Goal: Information Seeking & Learning: Check status

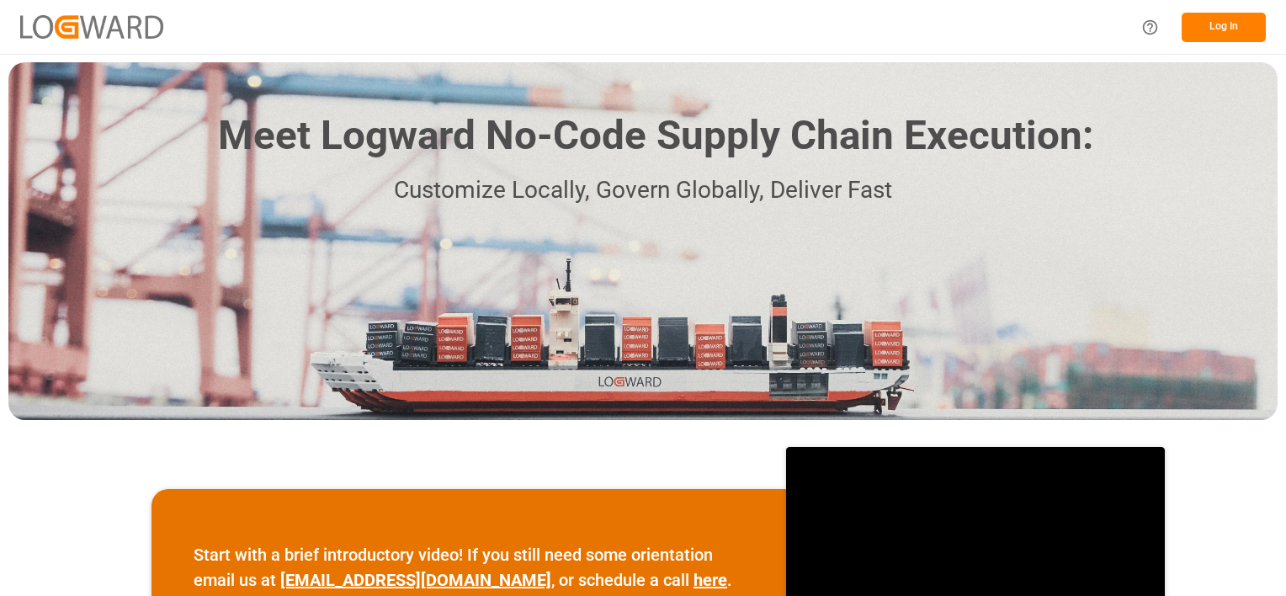
click at [1230, 24] on button "Log In" at bounding box center [1223, 27] width 84 height 29
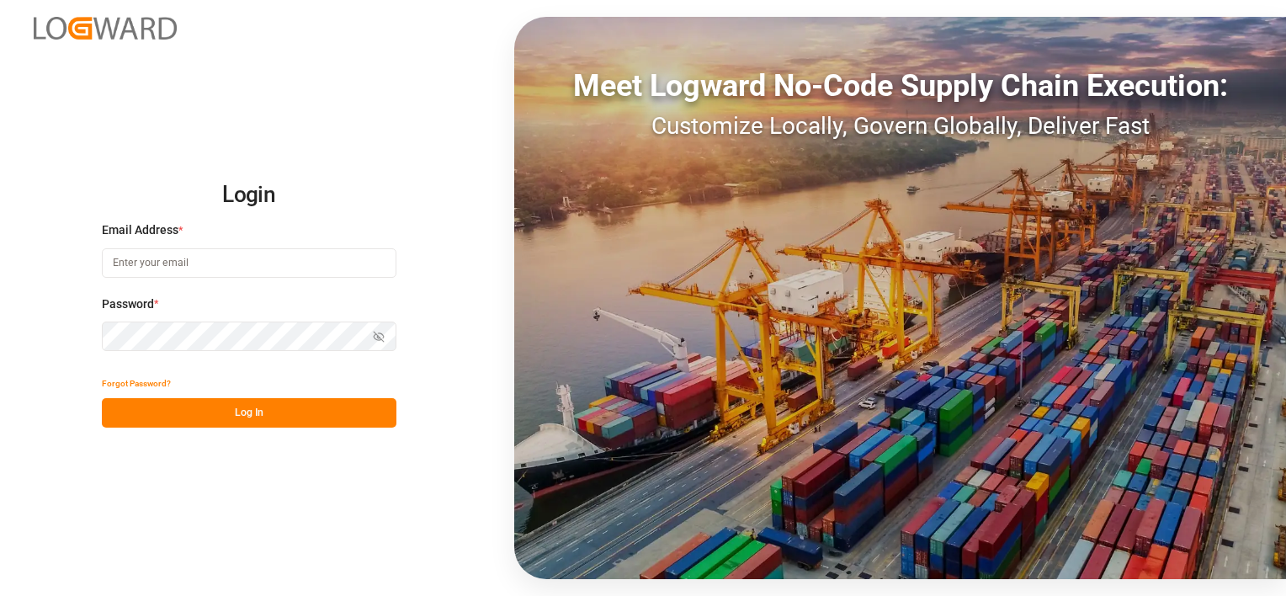
type input "[PERSON_NAME][EMAIL_ADDRESS][DOMAIN_NAME]"
click at [242, 430] on div "Login Email Address * denice.pretorius@leschaco.com Password * Show password Fo…" at bounding box center [643, 298] width 1286 height 596
click at [252, 410] on button "Log In" at bounding box center [249, 412] width 295 height 29
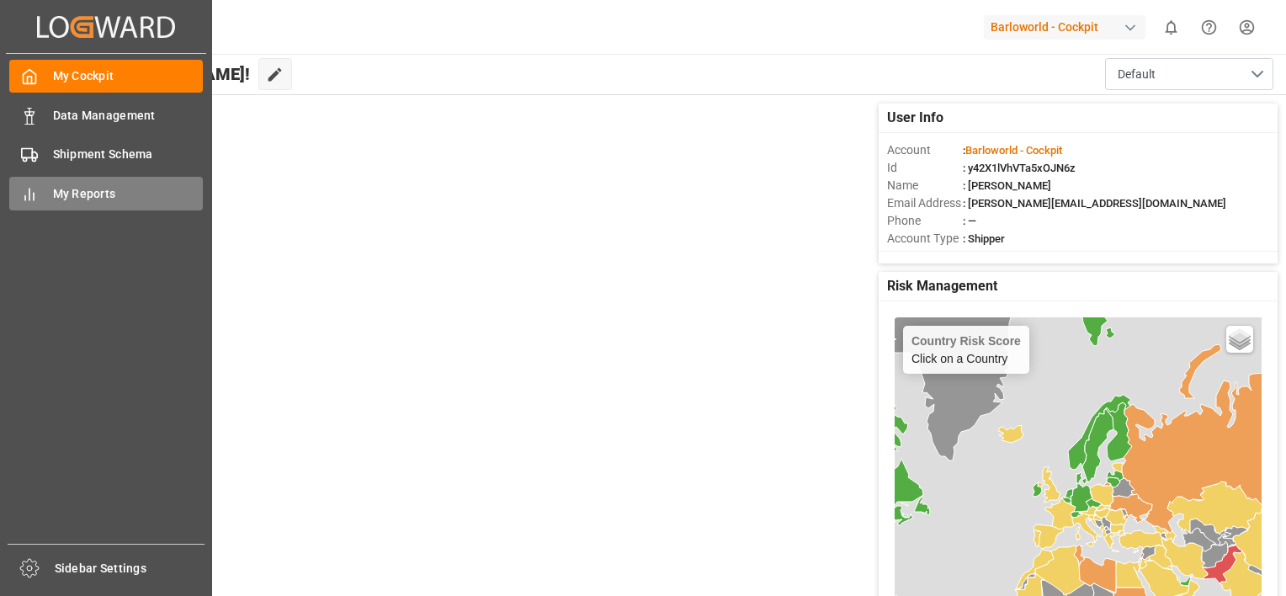
click at [46, 193] on div "My Reports My Reports" at bounding box center [106, 193] width 194 height 33
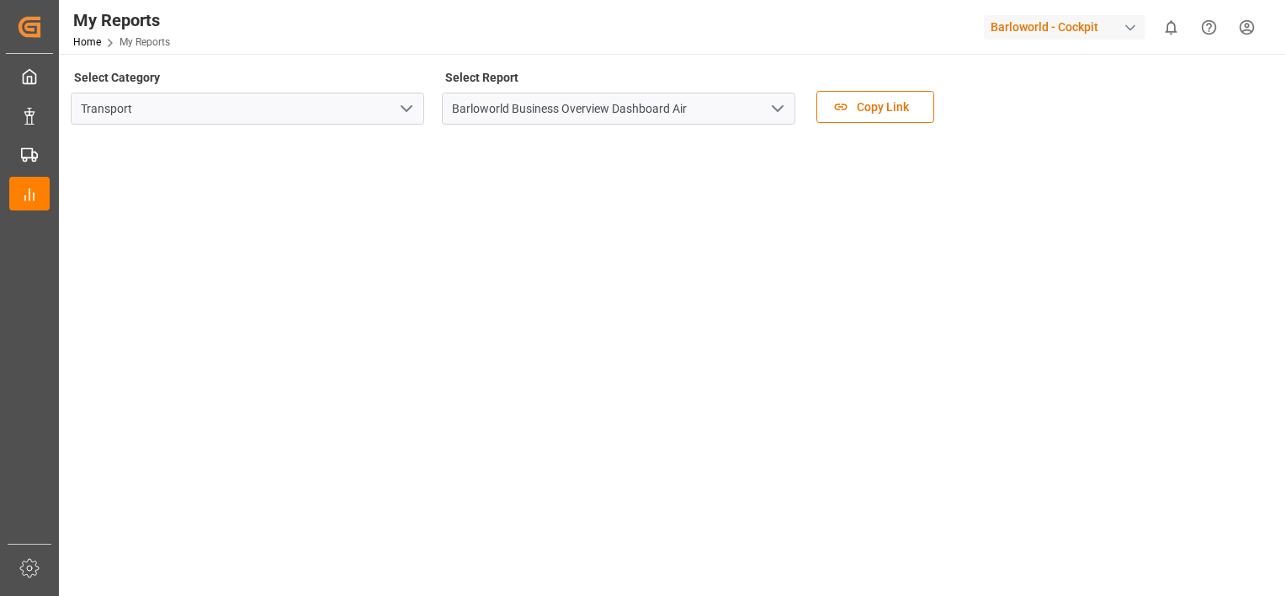
click at [775, 104] on icon "open menu" at bounding box center [777, 108] width 20 height 20
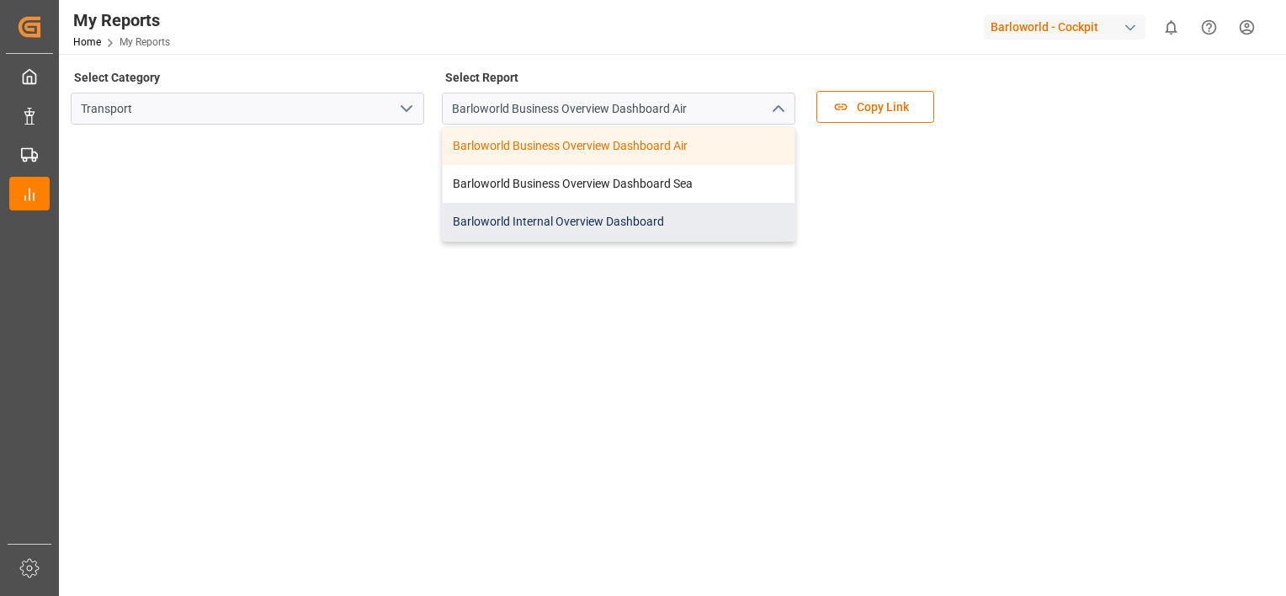
click at [527, 220] on div "Barloworld Internal Overview Dashboard" at bounding box center [619, 222] width 352 height 38
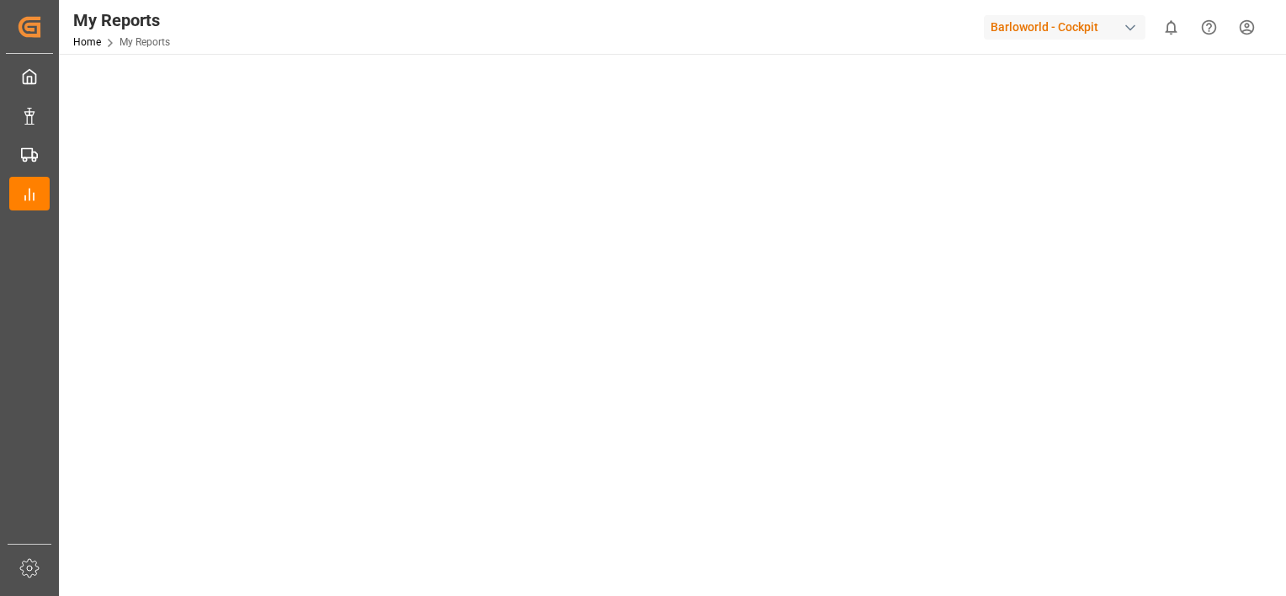
drag, startPoint x: 1260, startPoint y: 337, endPoint x: 1248, endPoint y: 420, distance: 84.1
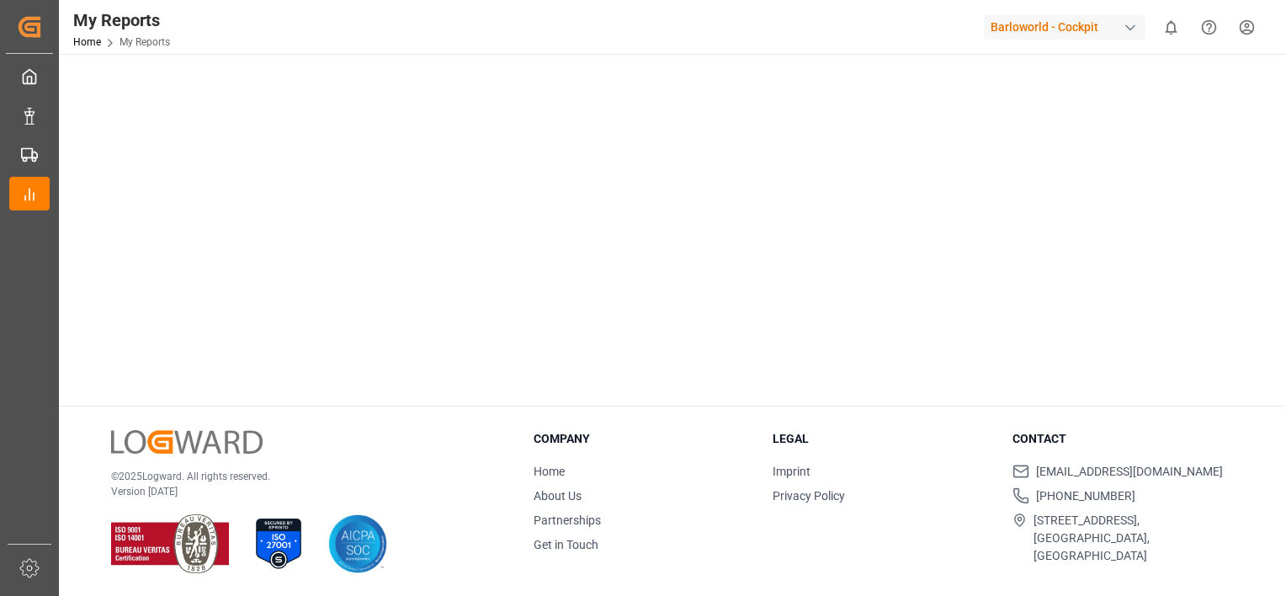
drag, startPoint x: 1259, startPoint y: 251, endPoint x: 1254, endPoint y: 358, distance: 107.8
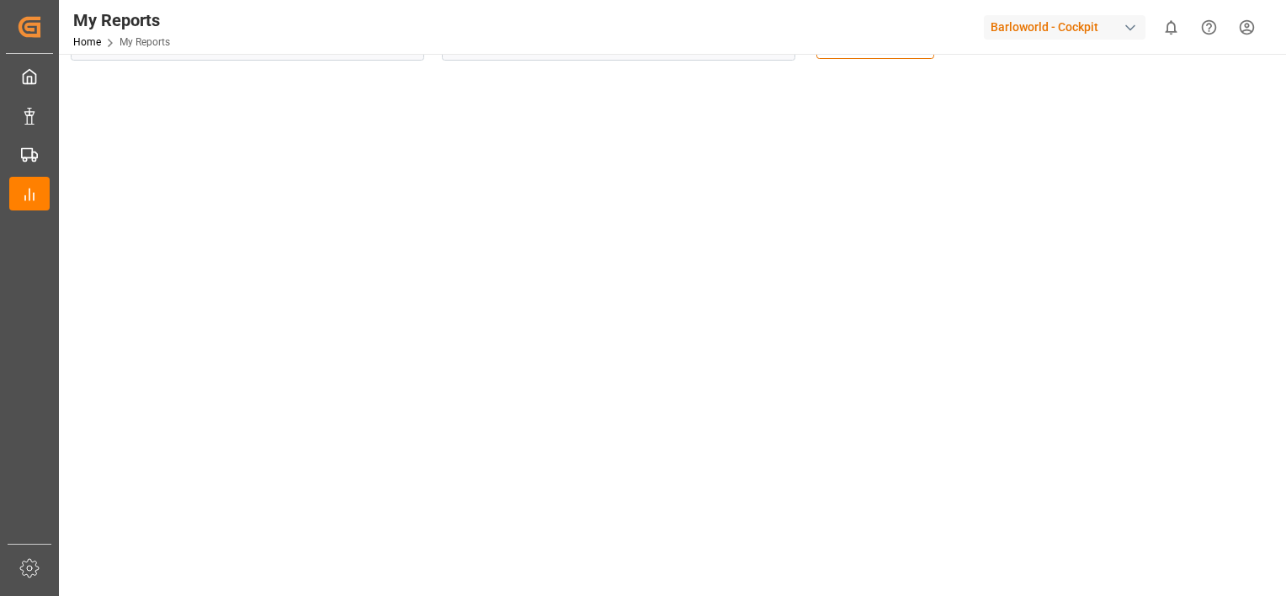
scroll to position [28, 0]
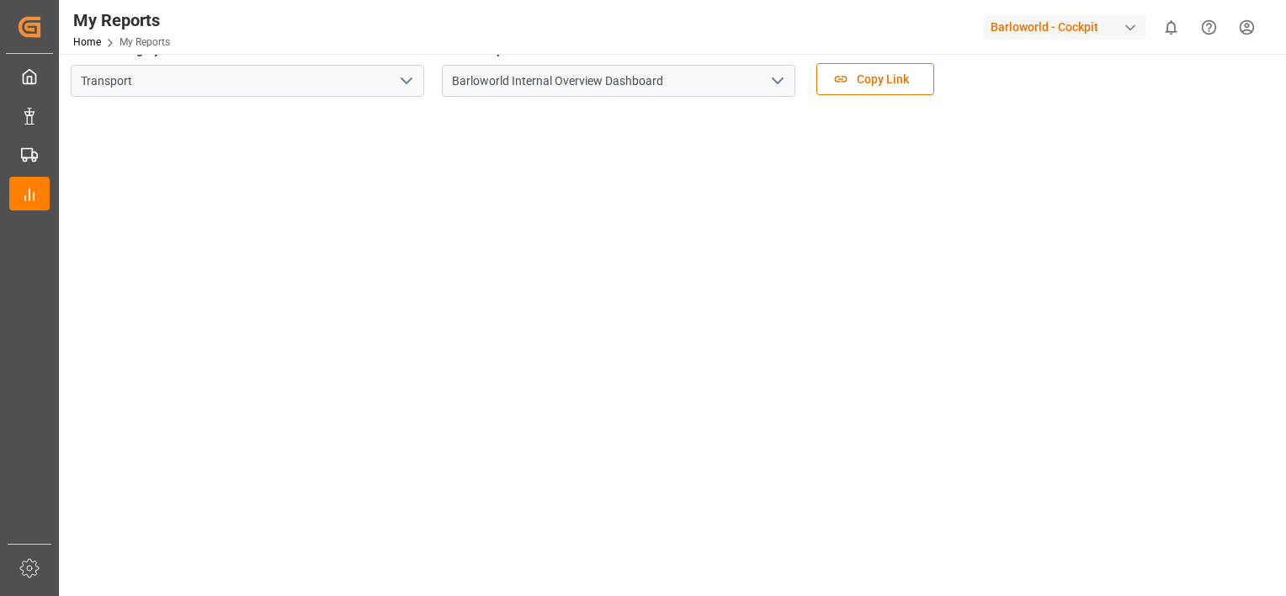
drag, startPoint x: 1256, startPoint y: 181, endPoint x: 1262, endPoint y: 98, distance: 83.6
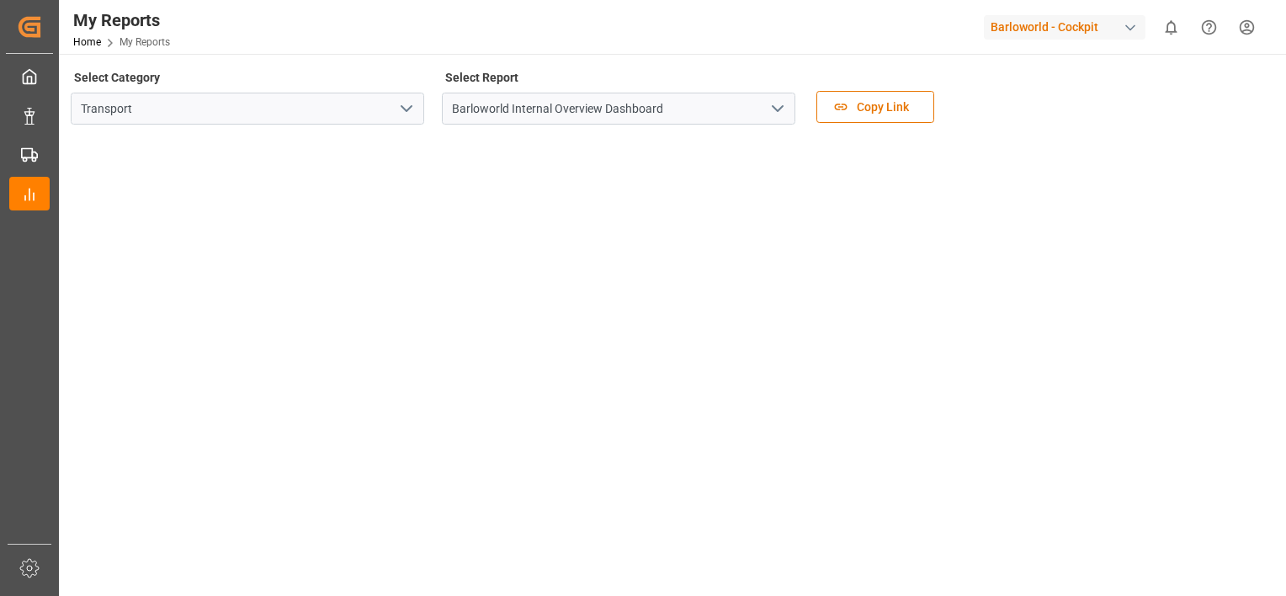
click at [768, 108] on icon "open menu" at bounding box center [777, 108] width 20 height 20
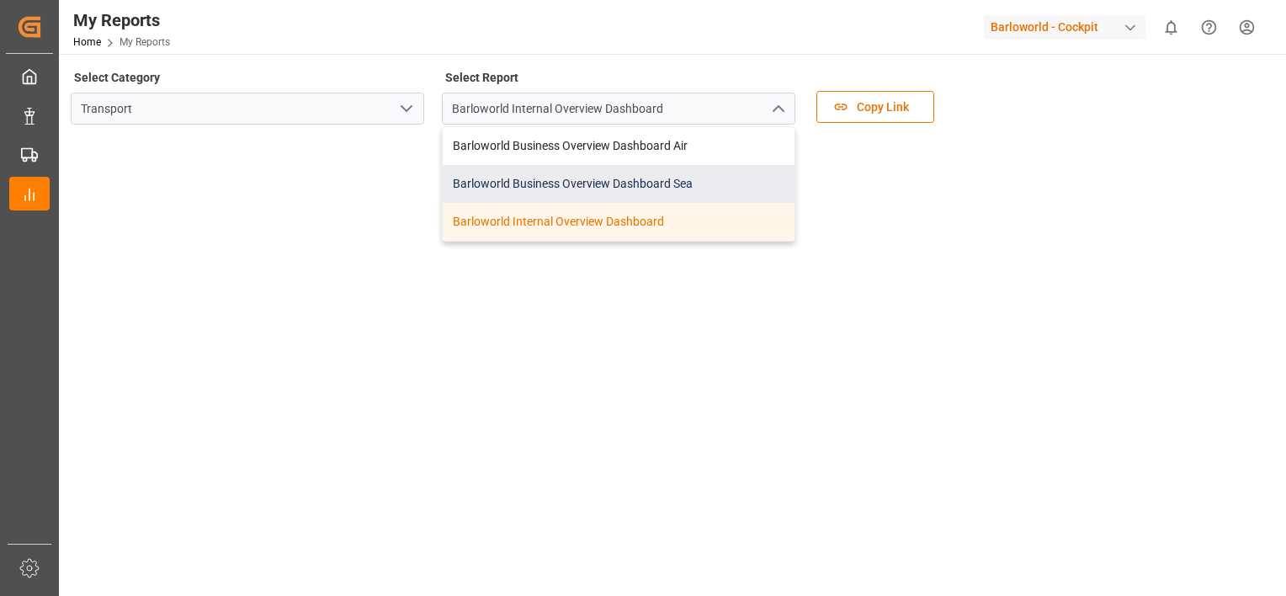
click at [573, 180] on div "Barloworld Business Overview Dashboard Sea" at bounding box center [619, 184] width 352 height 38
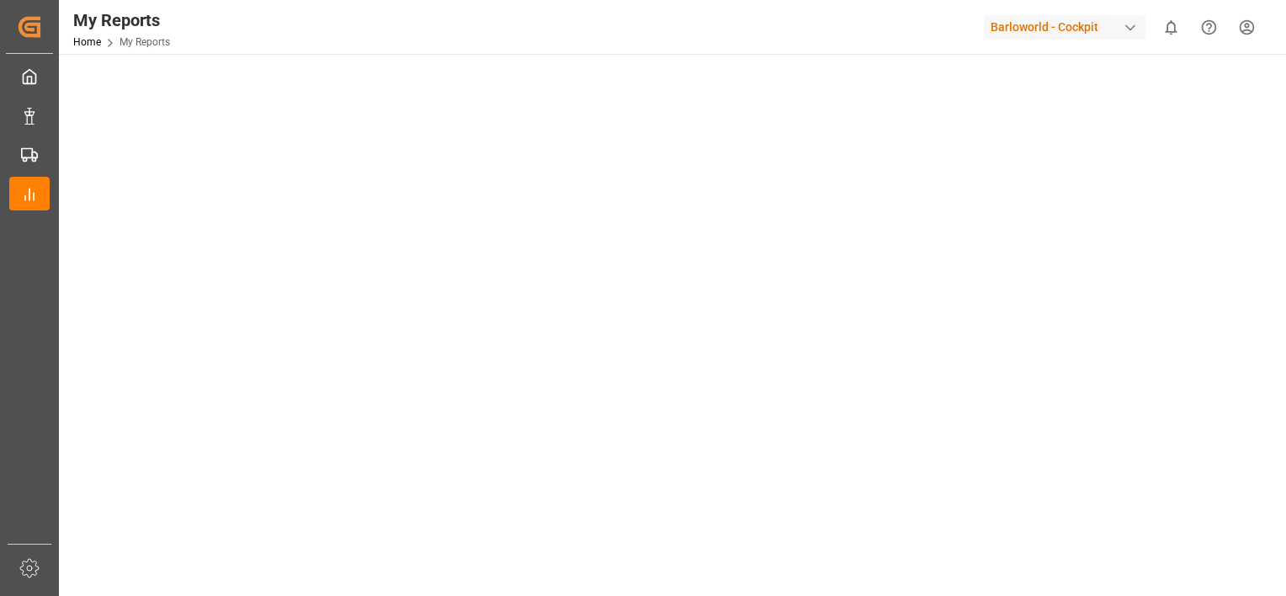
scroll to position [358, 0]
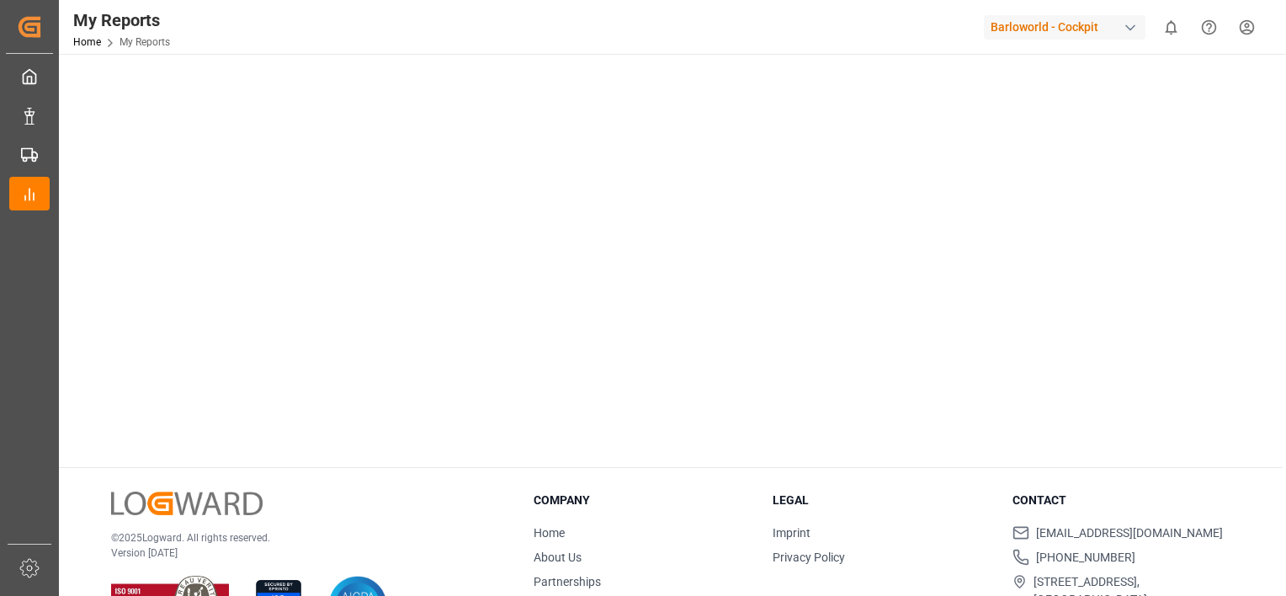
drag, startPoint x: 1272, startPoint y: 264, endPoint x: 1288, endPoint y: 404, distance: 140.7
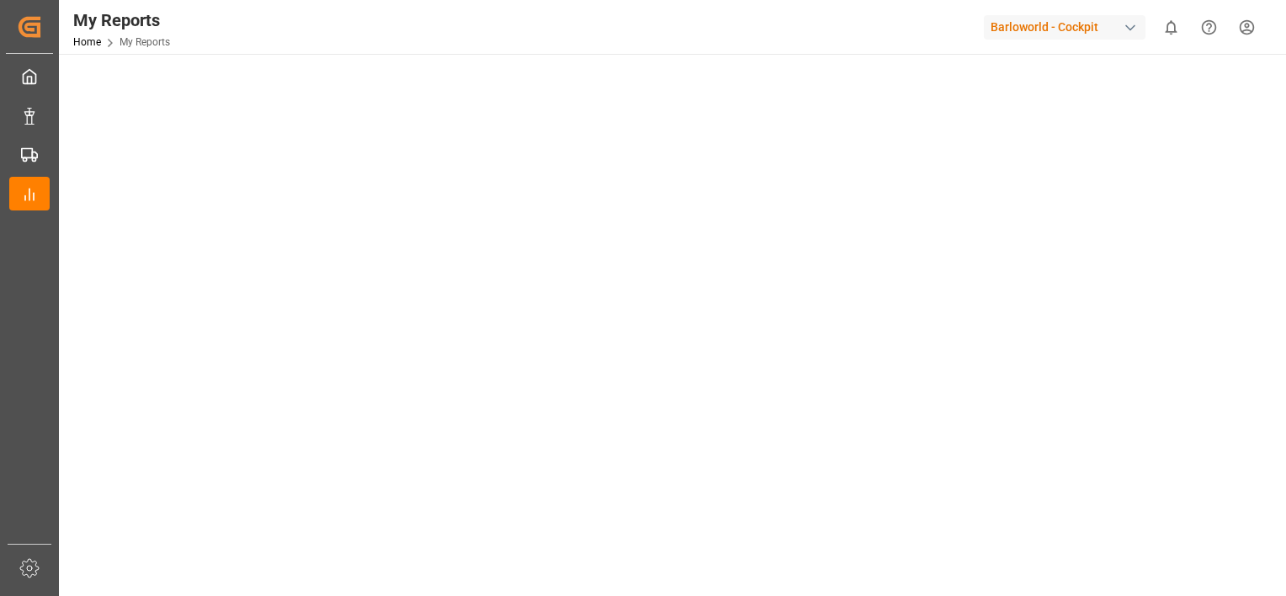
scroll to position [7, 0]
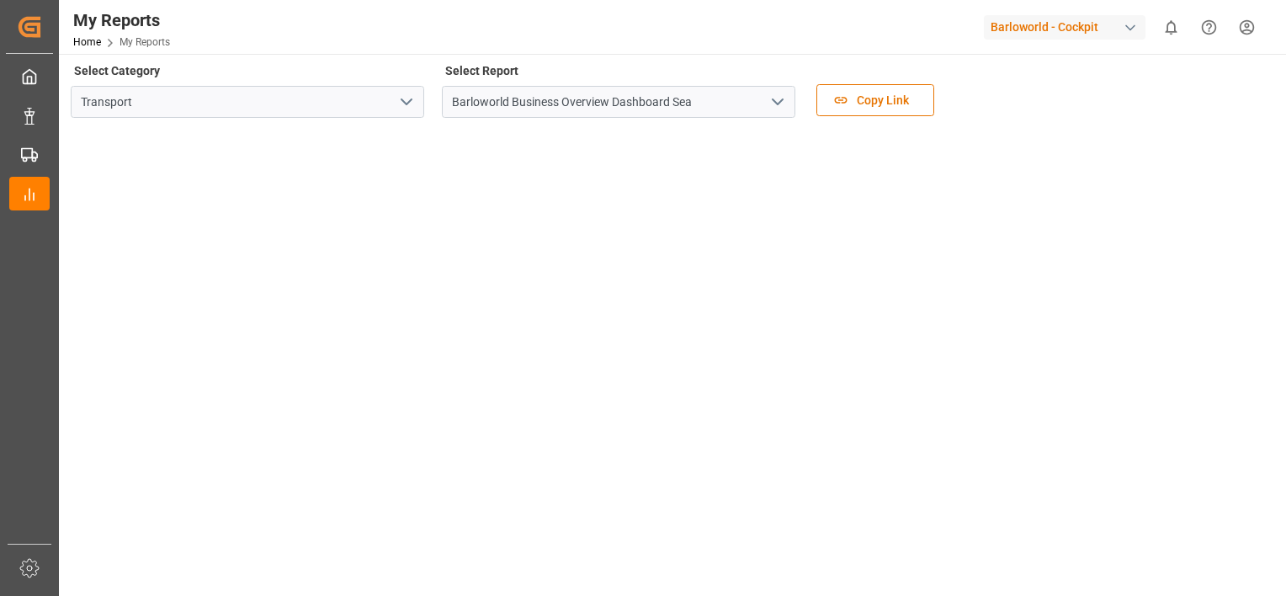
drag, startPoint x: 1263, startPoint y: 204, endPoint x: 1268, endPoint y: 79, distance: 125.5
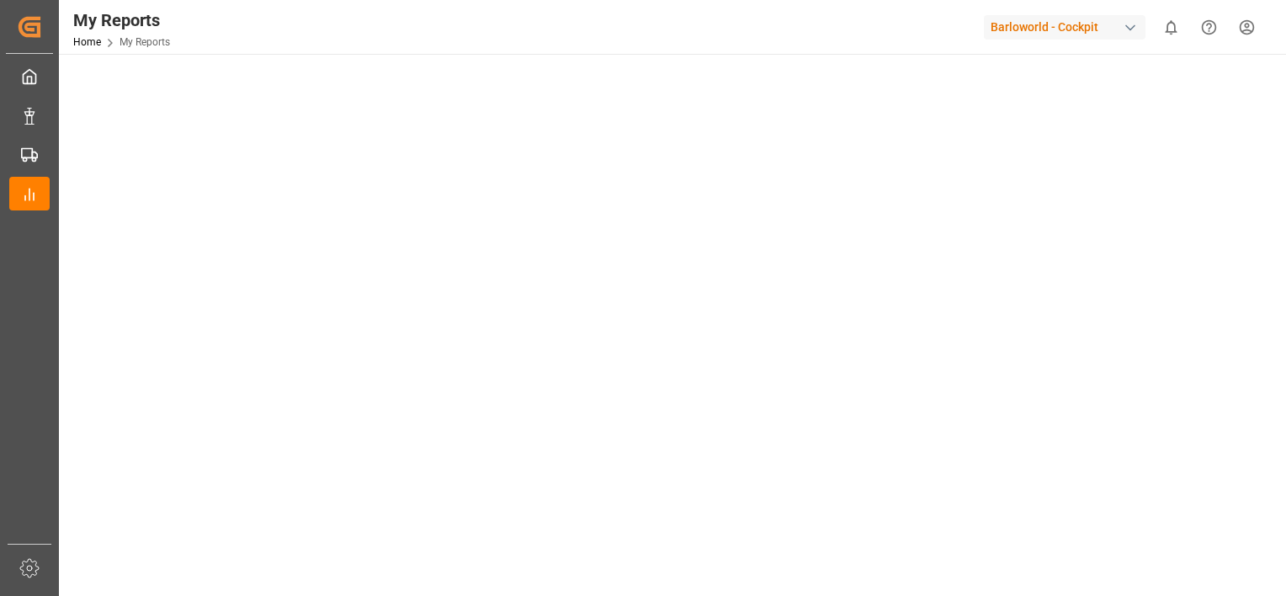
scroll to position [223, 0]
drag, startPoint x: 1266, startPoint y: 322, endPoint x: 1266, endPoint y: 395, distance: 72.4
drag, startPoint x: 1261, startPoint y: 224, endPoint x: 1272, endPoint y: 127, distance: 97.4
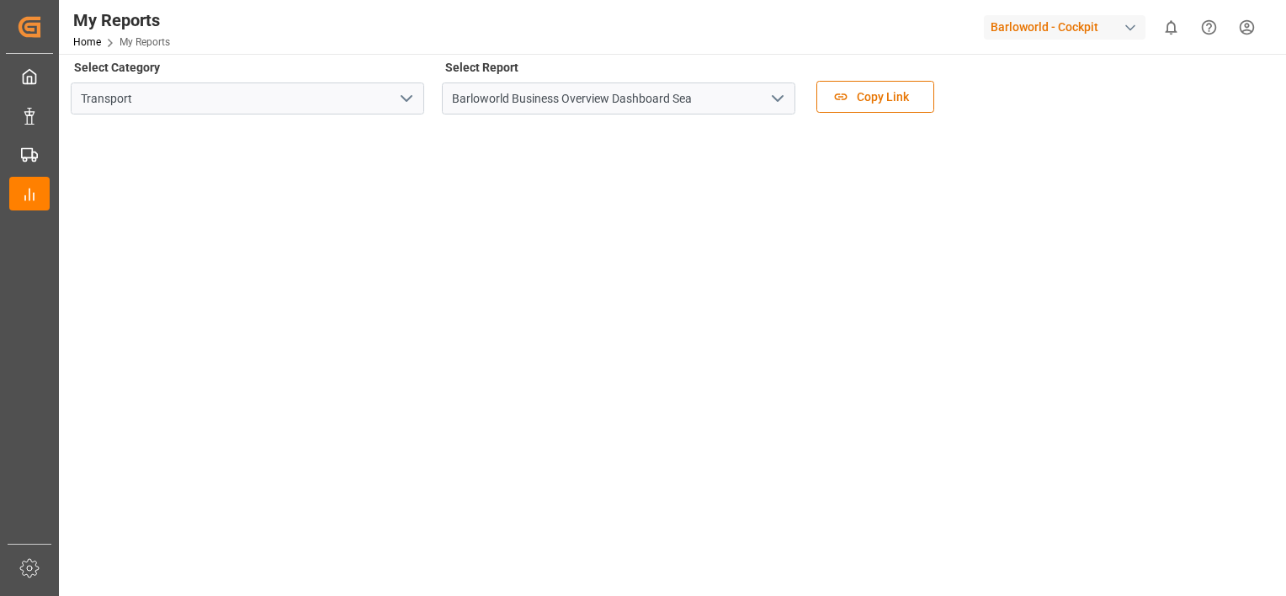
scroll to position [0, 0]
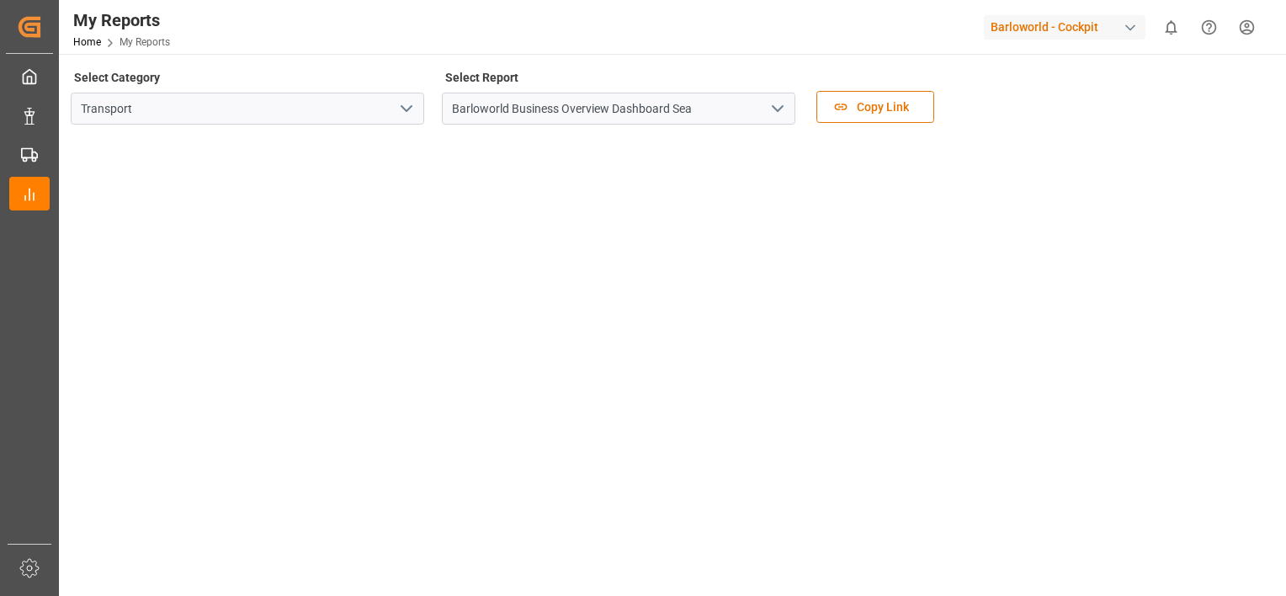
drag, startPoint x: 1264, startPoint y: 223, endPoint x: 1259, endPoint y: 162, distance: 61.6
click at [772, 104] on icon "open menu" at bounding box center [777, 108] width 20 height 20
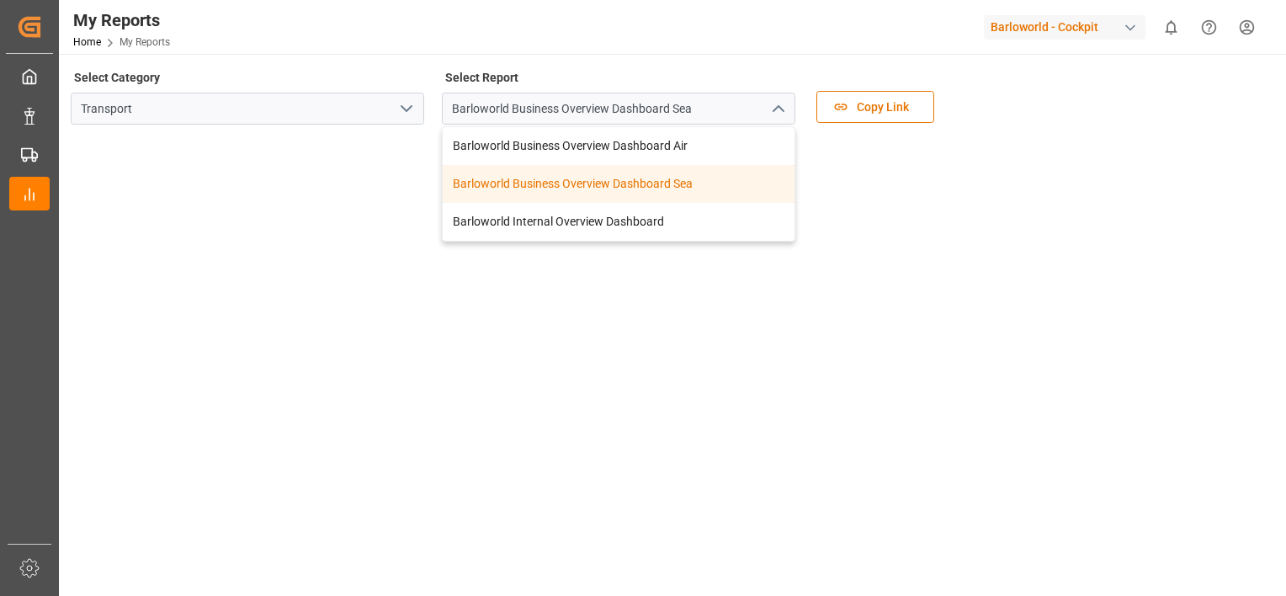
click at [606, 188] on div "Barloworld Business Overview Dashboard Sea" at bounding box center [619, 184] width 352 height 38
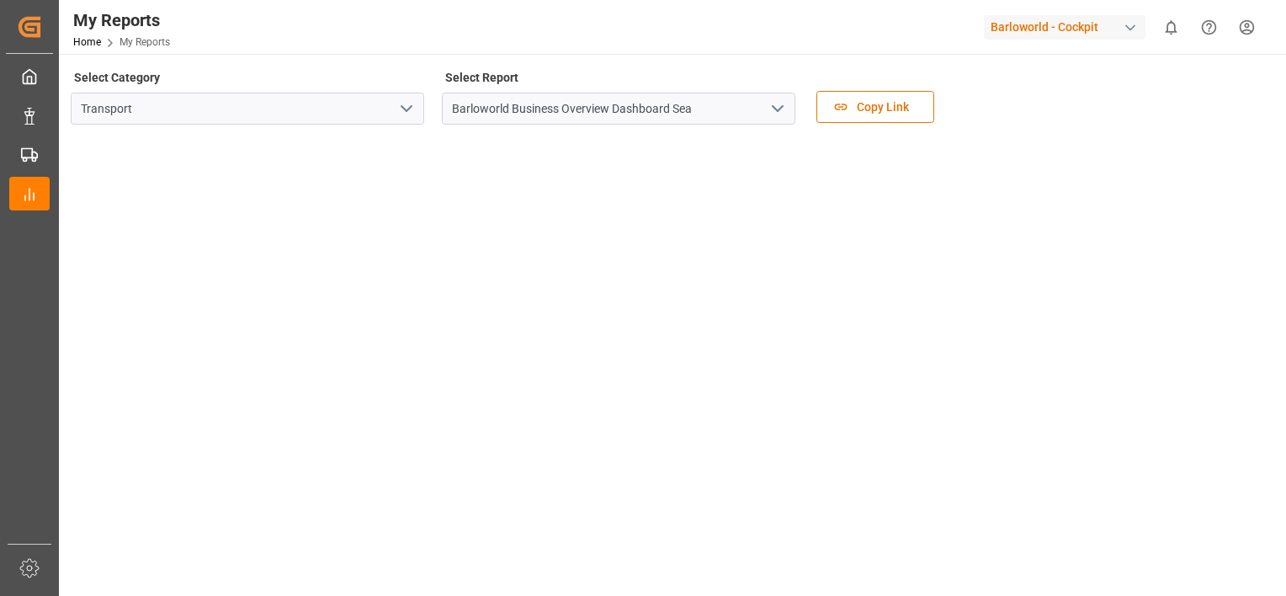
drag, startPoint x: 1268, startPoint y: 220, endPoint x: 1245, endPoint y: 103, distance: 120.0
drag, startPoint x: 1248, startPoint y: 105, endPoint x: 1288, endPoint y: -1, distance: 113.5
click at [768, 99] on icon "open menu" at bounding box center [777, 108] width 20 height 20
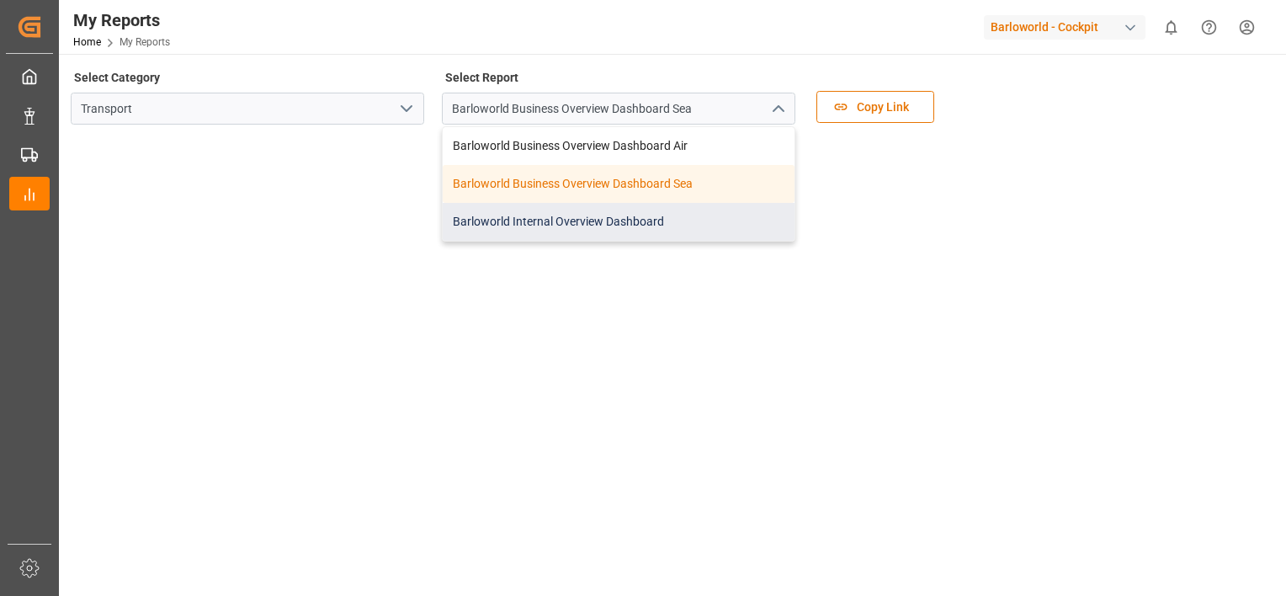
click at [561, 210] on div "Barloworld Internal Overview Dashboard" at bounding box center [619, 222] width 352 height 38
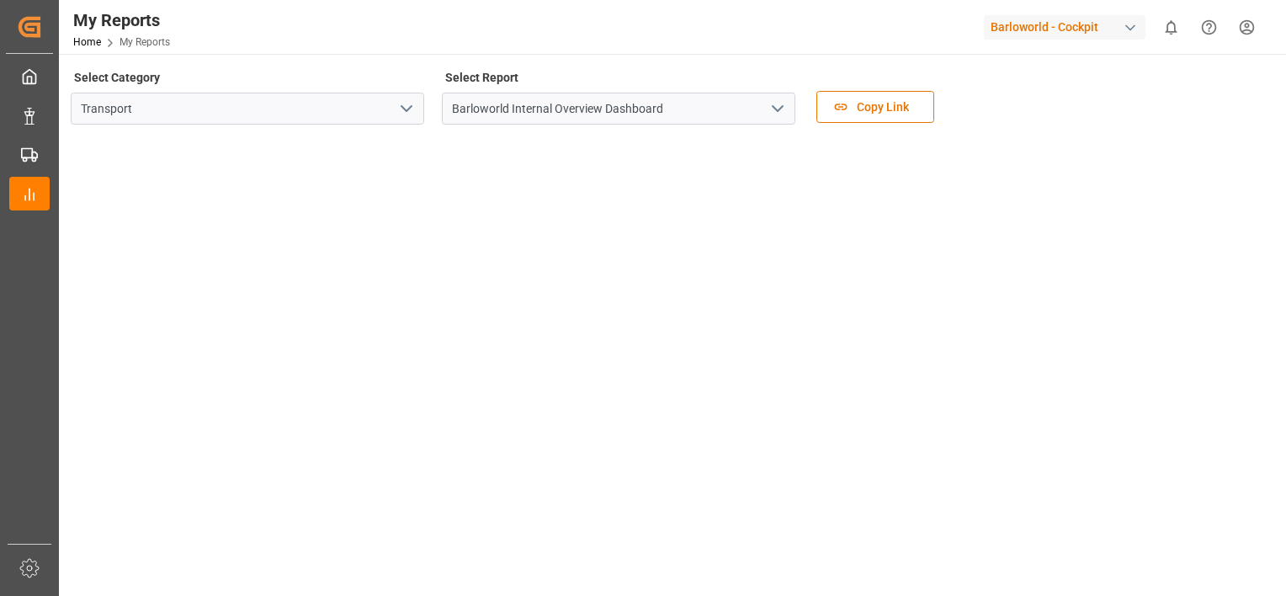
click at [780, 107] on icon "open menu" at bounding box center [777, 108] width 20 height 20
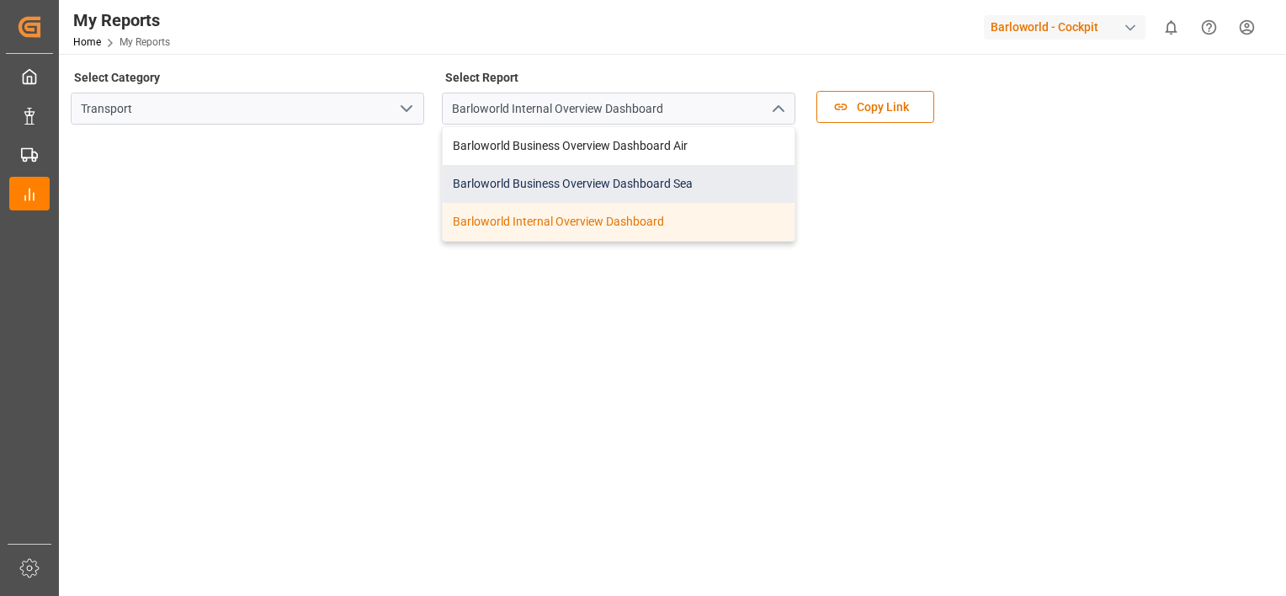
click at [552, 183] on div "Barloworld Business Overview Dashboard Sea" at bounding box center [619, 184] width 352 height 38
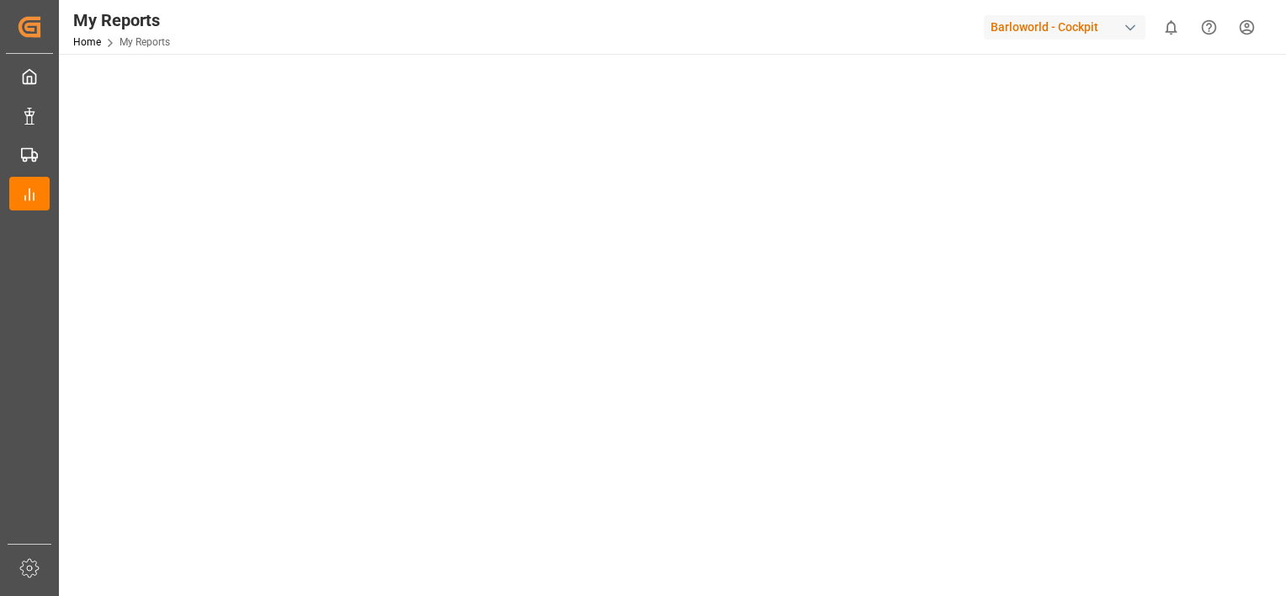
drag, startPoint x: 1265, startPoint y: 332, endPoint x: 1272, endPoint y: 404, distance: 72.8
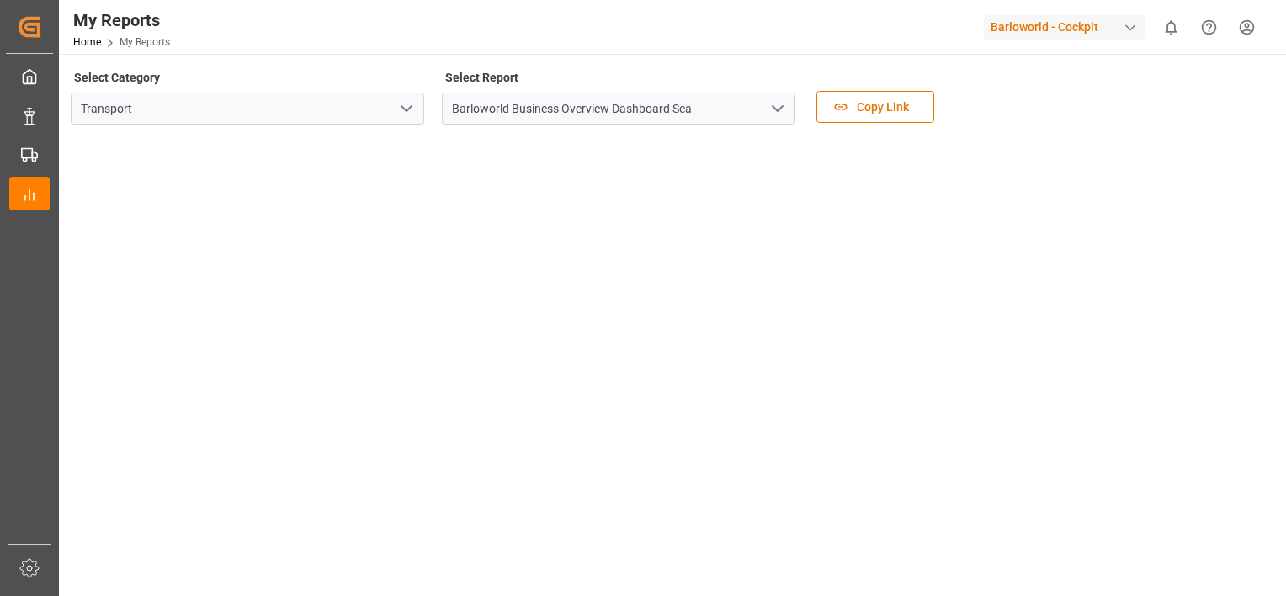
drag, startPoint x: 1261, startPoint y: 262, endPoint x: 1266, endPoint y: 123, distance: 138.9
click at [779, 111] on icon "open menu" at bounding box center [777, 108] width 20 height 20
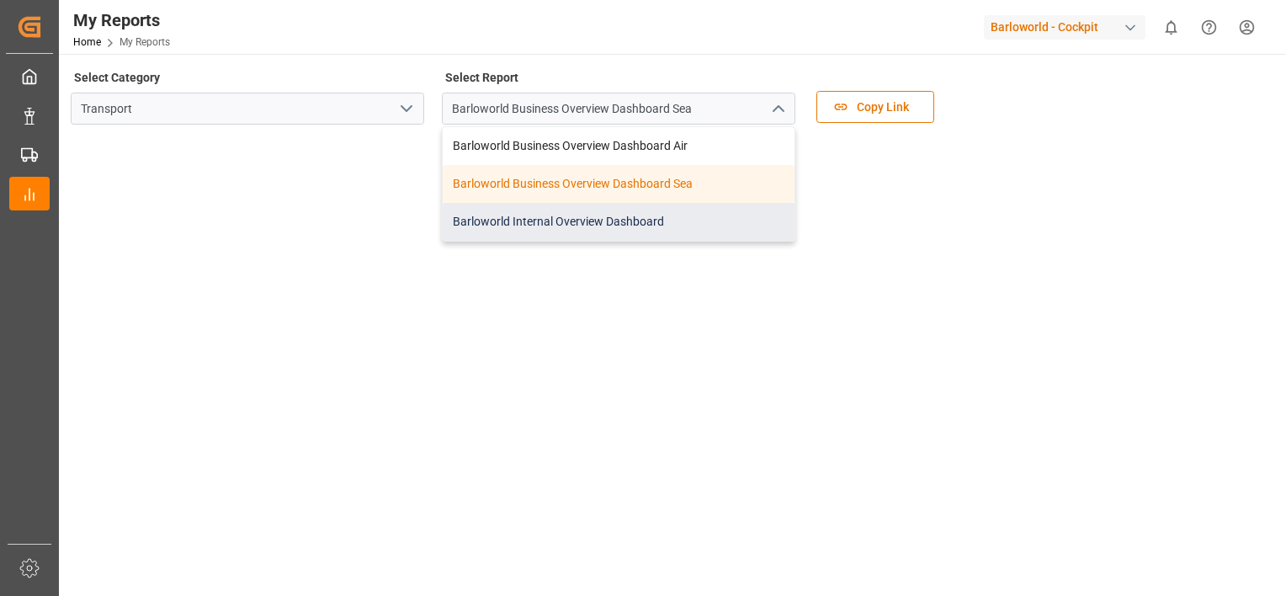
click at [579, 215] on div "Barloworld Internal Overview Dashboard" at bounding box center [619, 222] width 352 height 38
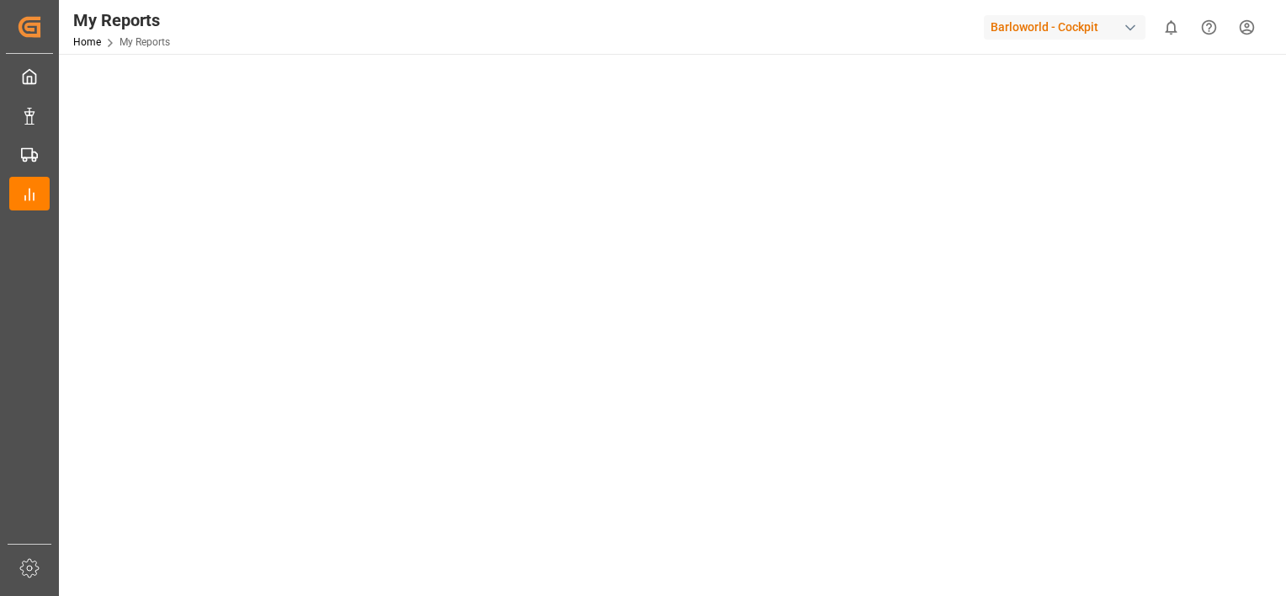
scroll to position [23, 0]
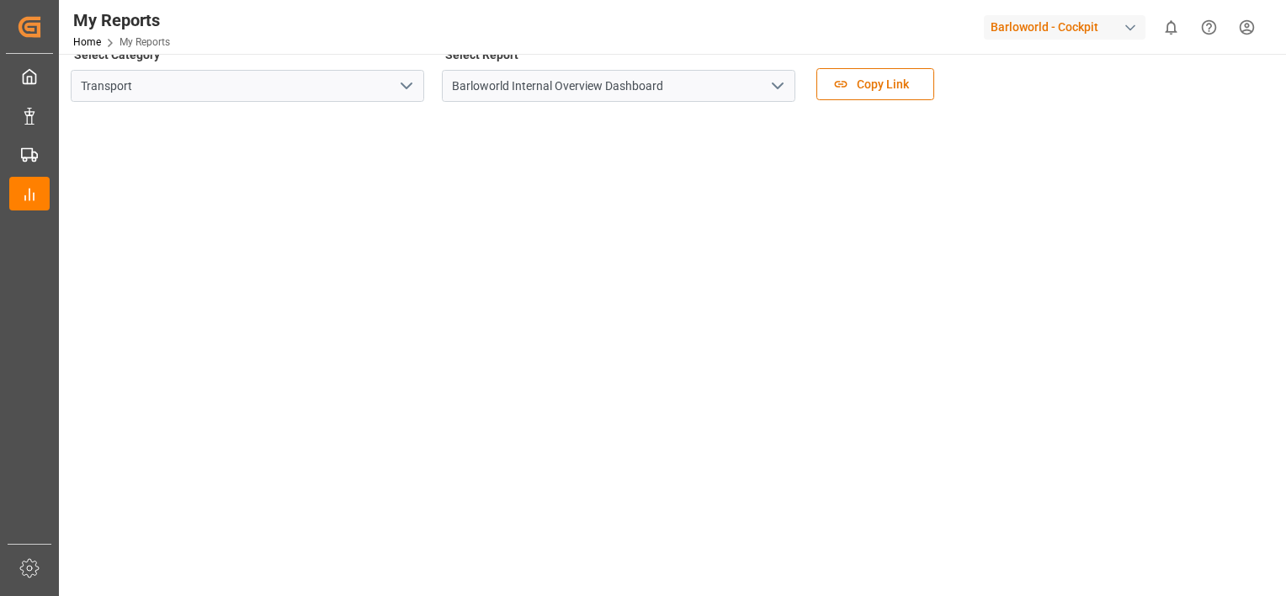
drag, startPoint x: 1250, startPoint y: 227, endPoint x: 1279, endPoint y: 124, distance: 107.6
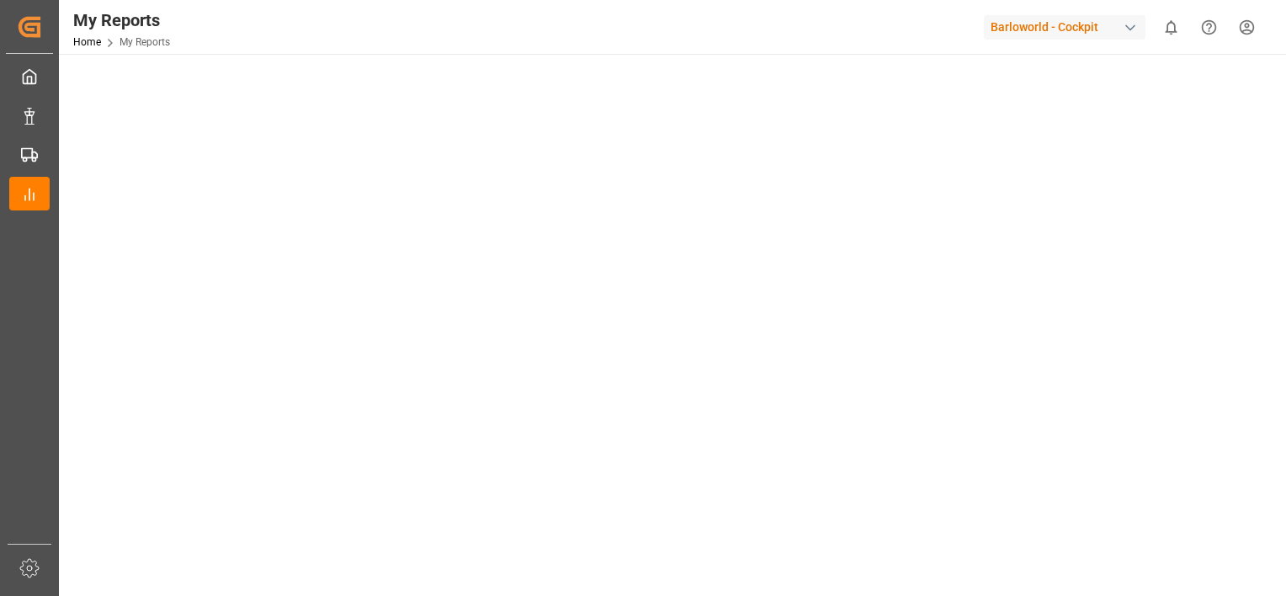
scroll to position [0, 0]
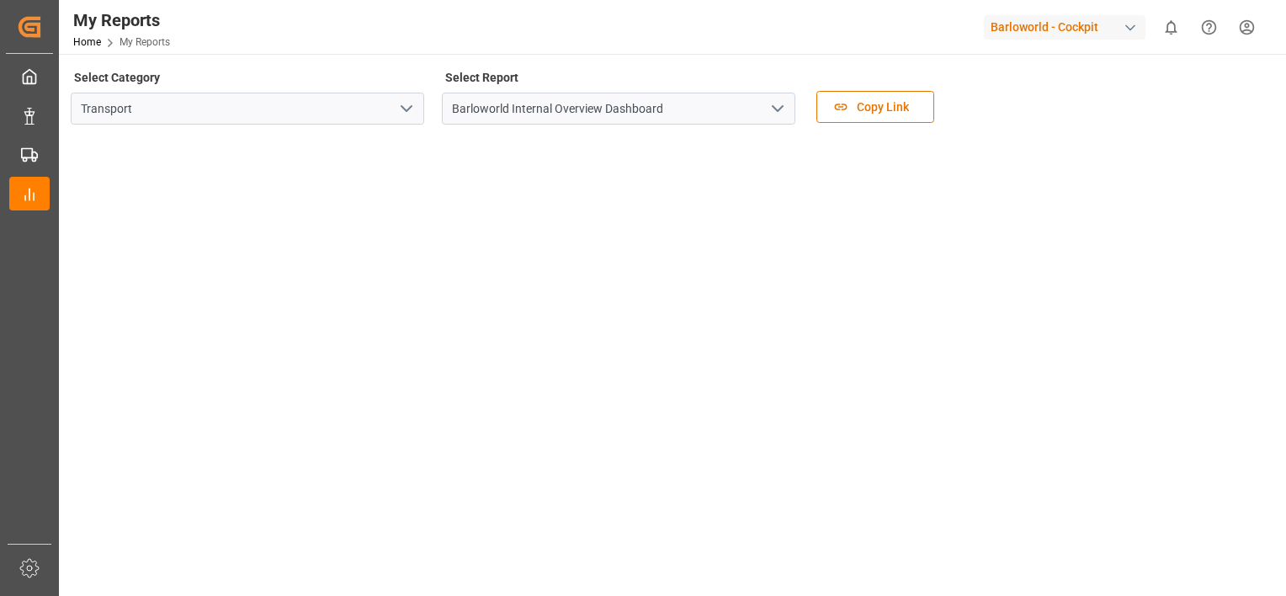
drag, startPoint x: 1266, startPoint y: 215, endPoint x: 1280, endPoint y: 75, distance: 141.3
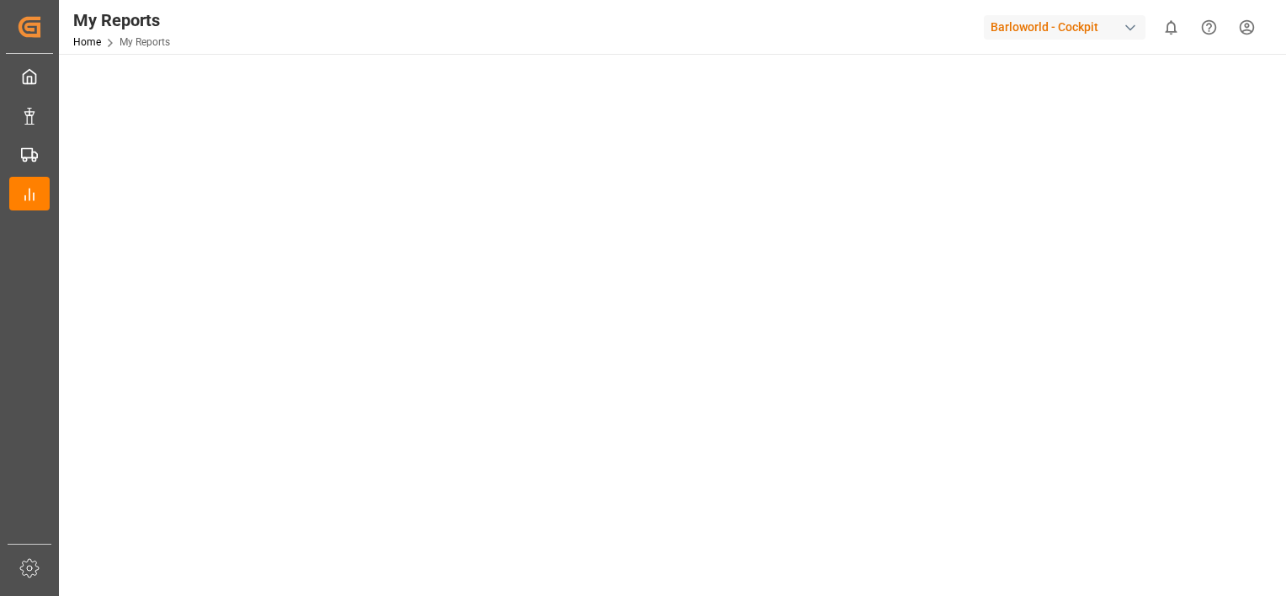
drag, startPoint x: 1272, startPoint y: 125, endPoint x: 1279, endPoint y: 98, distance: 28.6
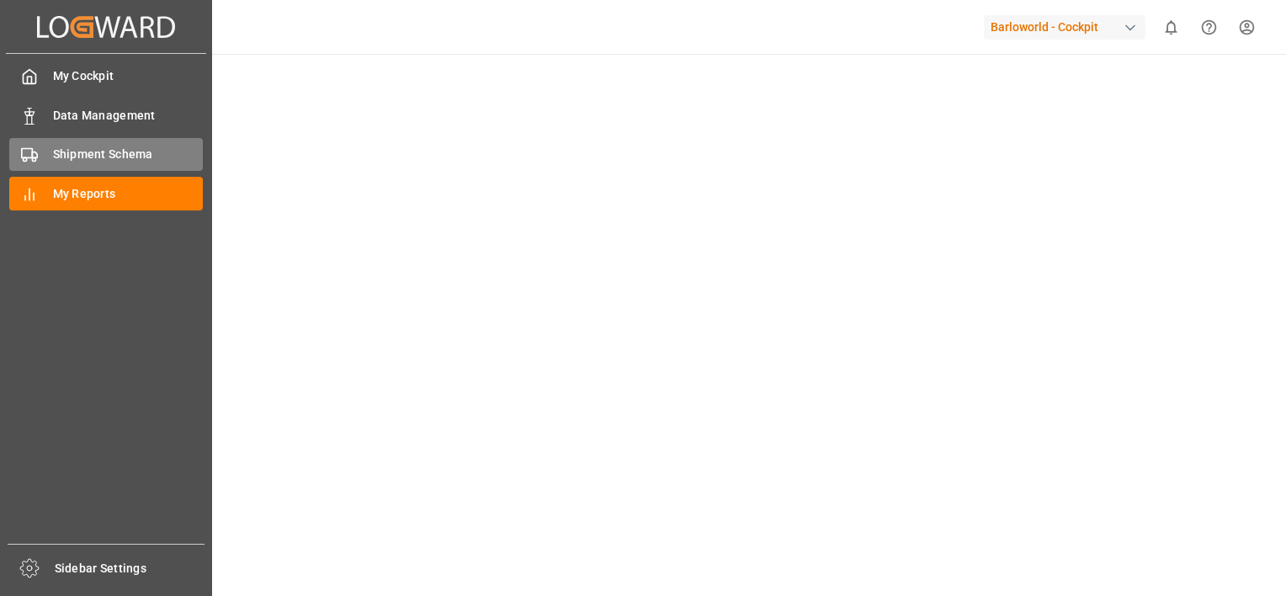
click at [84, 151] on span "Shipment Schema" at bounding box center [128, 155] width 151 height 18
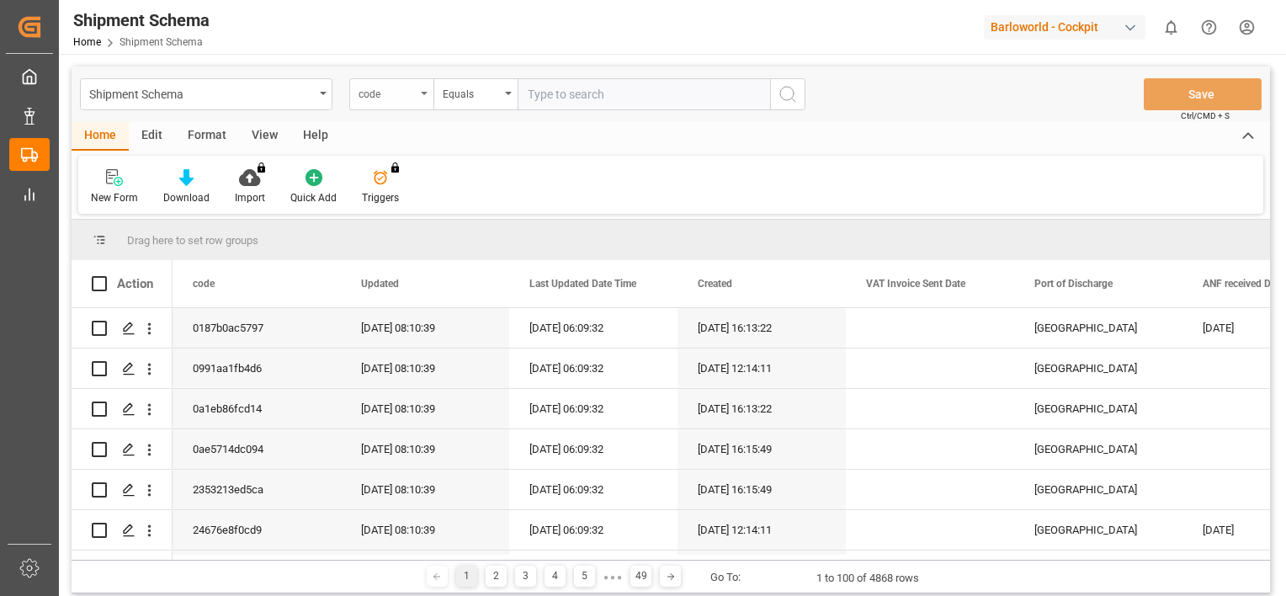
click at [422, 93] on icon "open menu" at bounding box center [424, 93] width 7 height 3
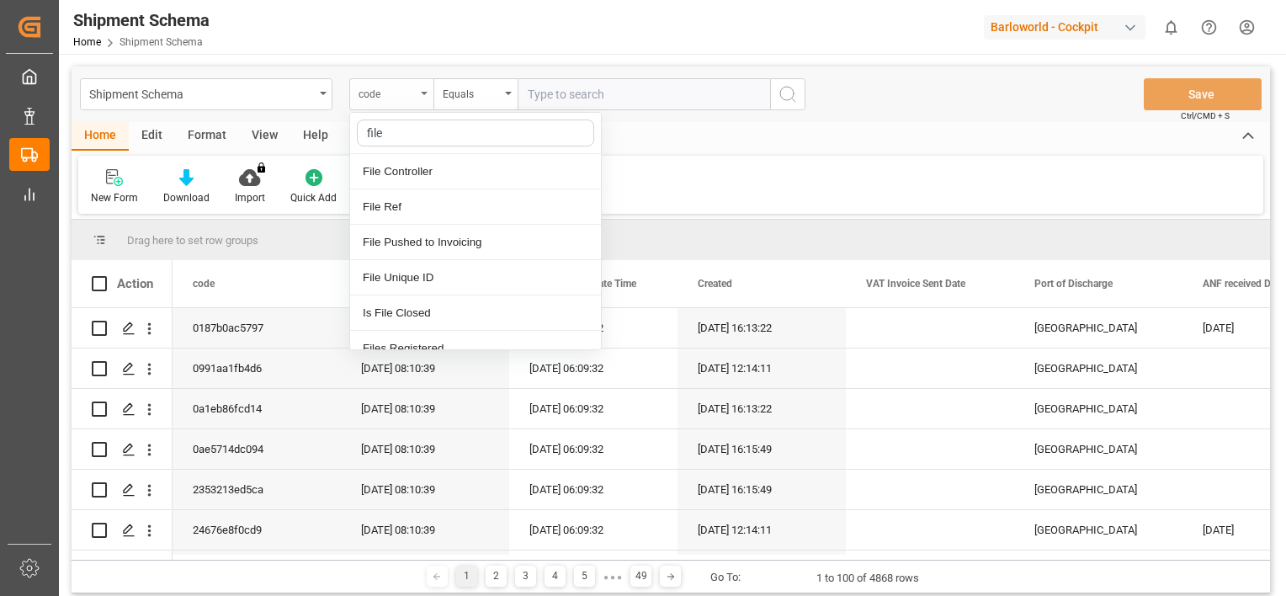
type input "file r"
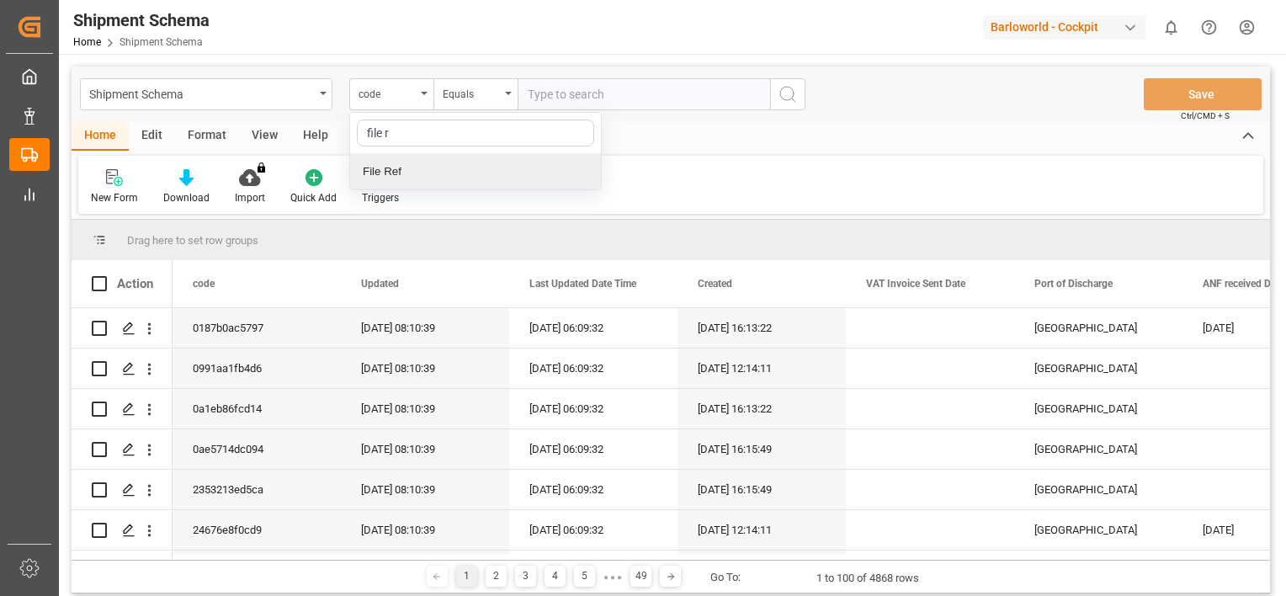
click at [441, 162] on div "File Ref" at bounding box center [475, 171] width 251 height 35
click at [560, 91] on input "text" at bounding box center [644, 94] width 252 height 32
paste input "250704600119"
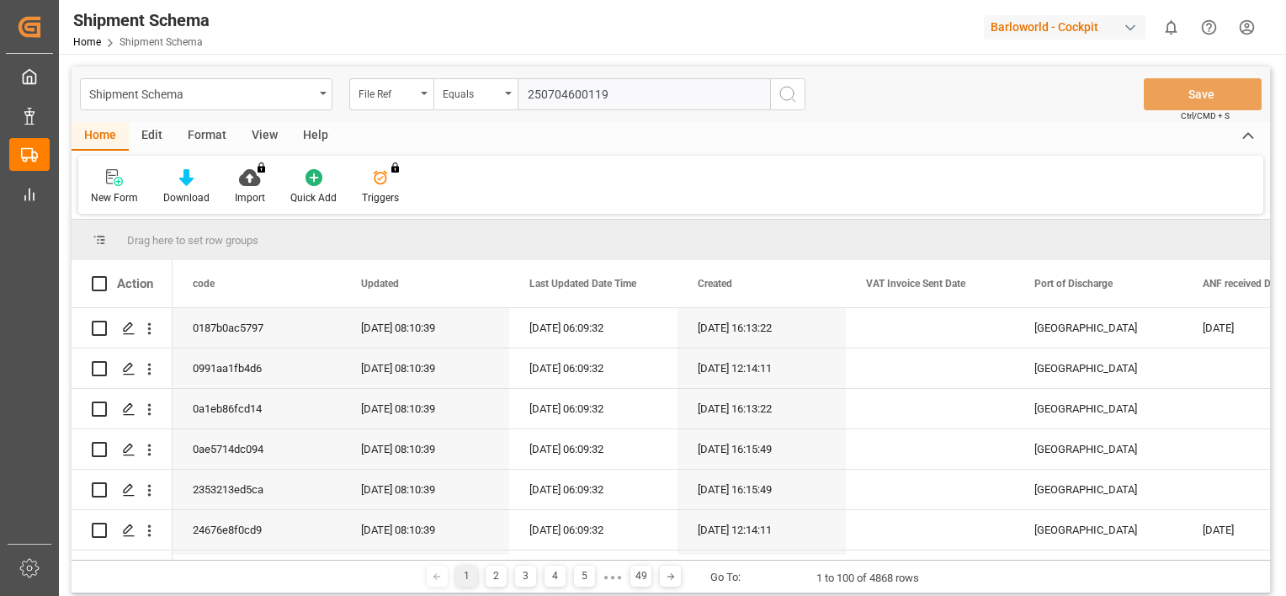
type input "250704600119"
click at [792, 88] on icon "search button" at bounding box center [788, 94] width 20 height 20
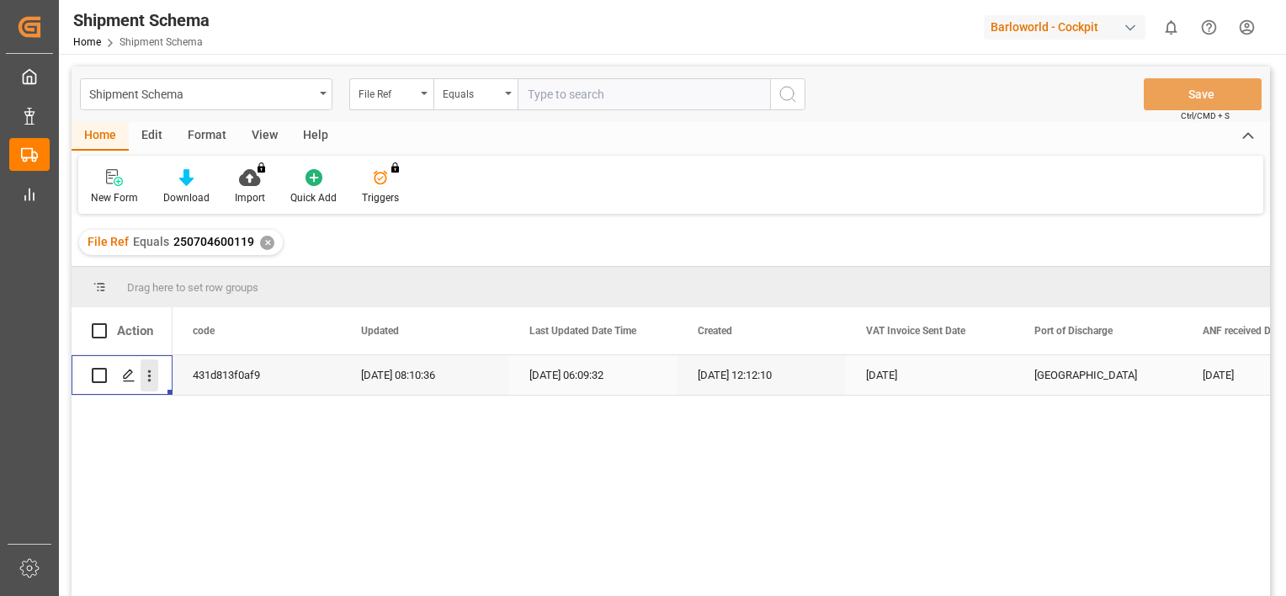
click at [147, 376] on icon "open menu" at bounding box center [150, 376] width 18 height 18
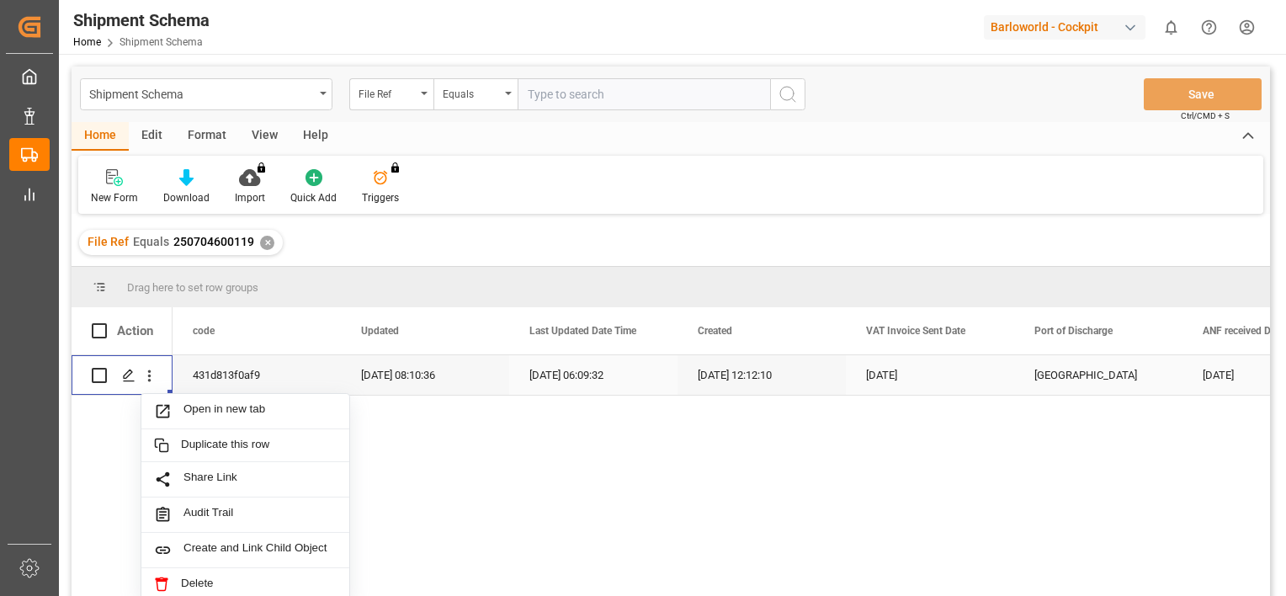
click at [209, 403] on span "Open in new tab" at bounding box center [259, 411] width 153 height 18
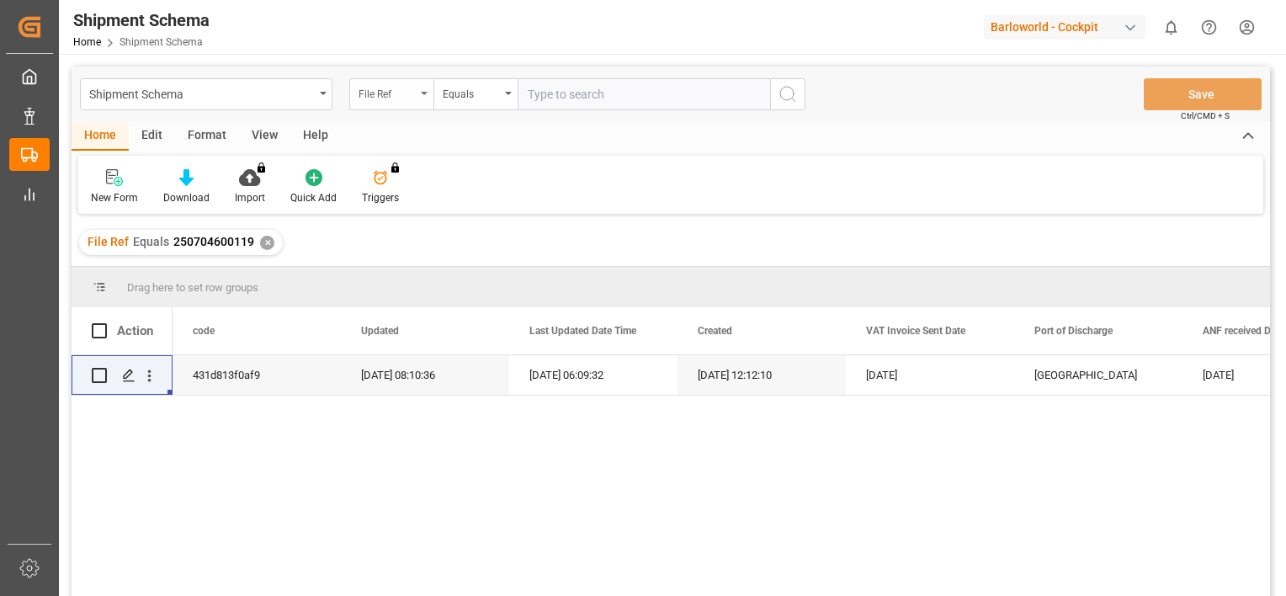
click at [419, 91] on div "File Ref" at bounding box center [391, 94] width 84 height 32
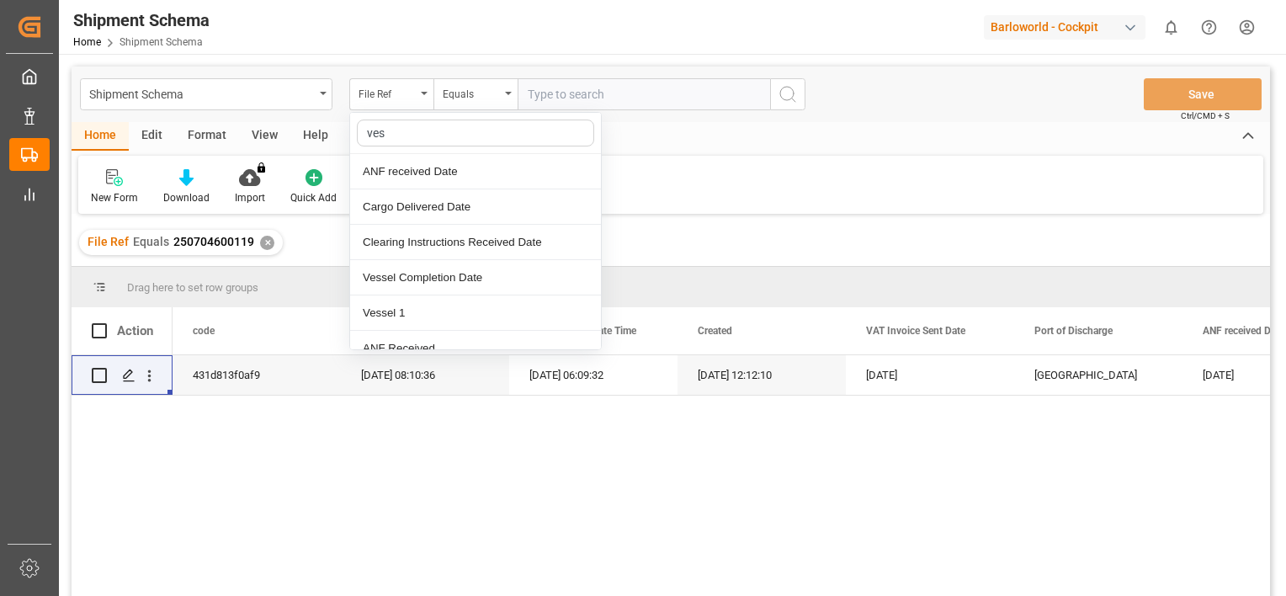
type input "[PERSON_NAME]"
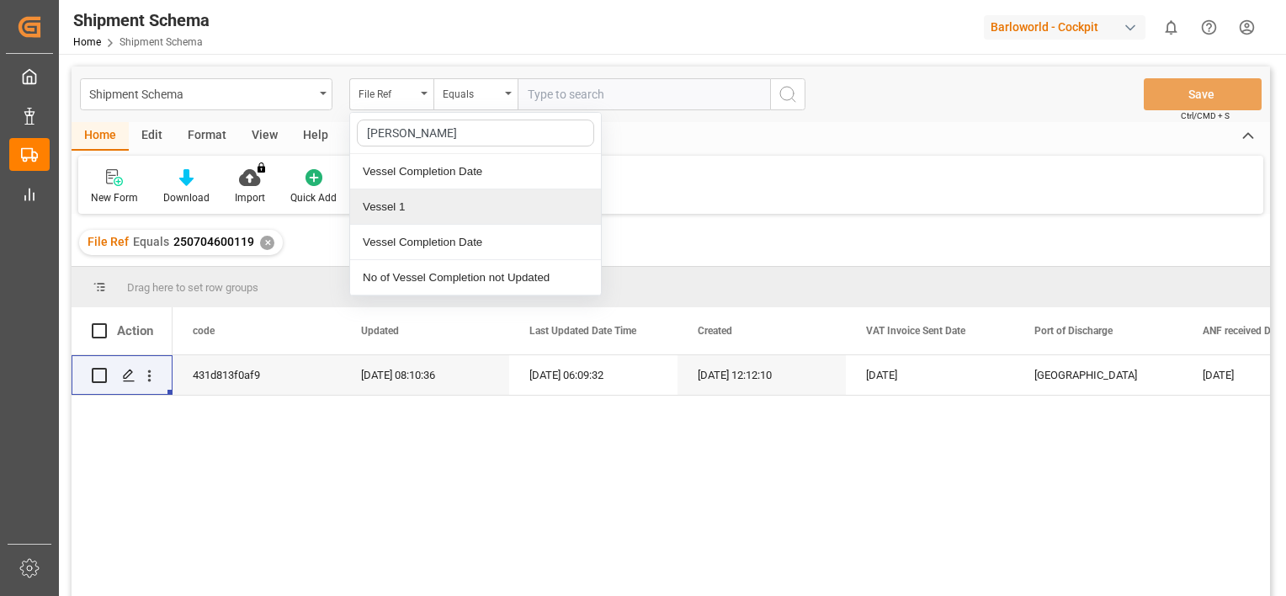
click at [415, 206] on div "Vessel 1" at bounding box center [475, 206] width 251 height 35
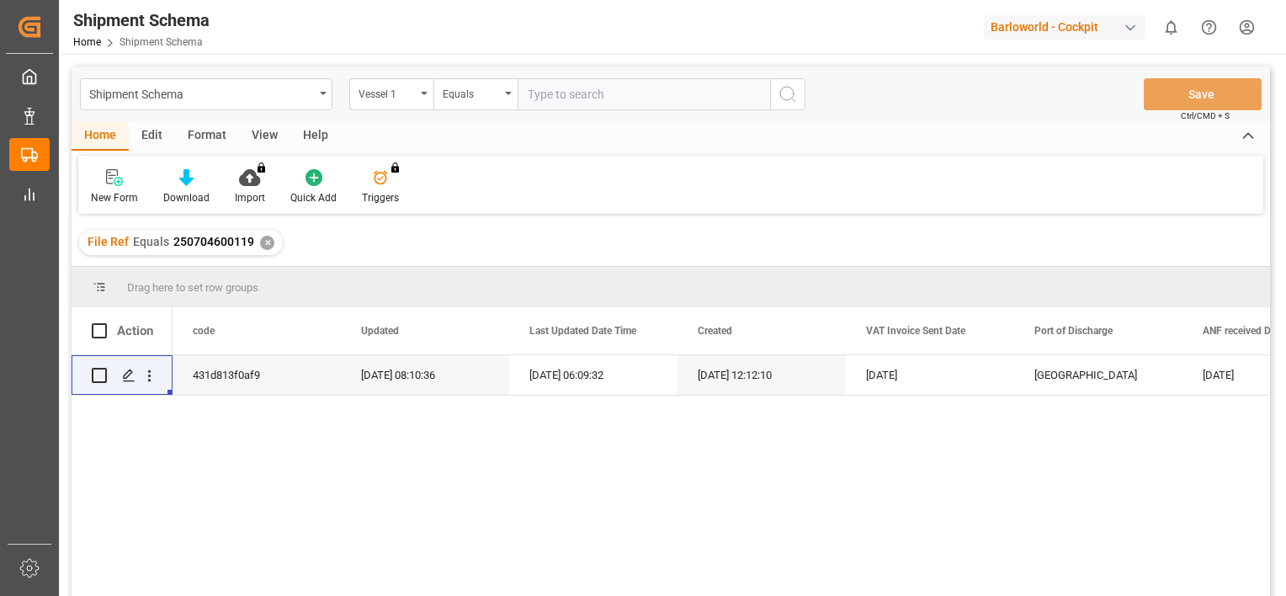
click at [269, 236] on div "File Ref Equals 250704600119 ✕" at bounding box center [181, 242] width 204 height 25
click at [260, 239] on div "✕" at bounding box center [267, 243] width 14 height 14
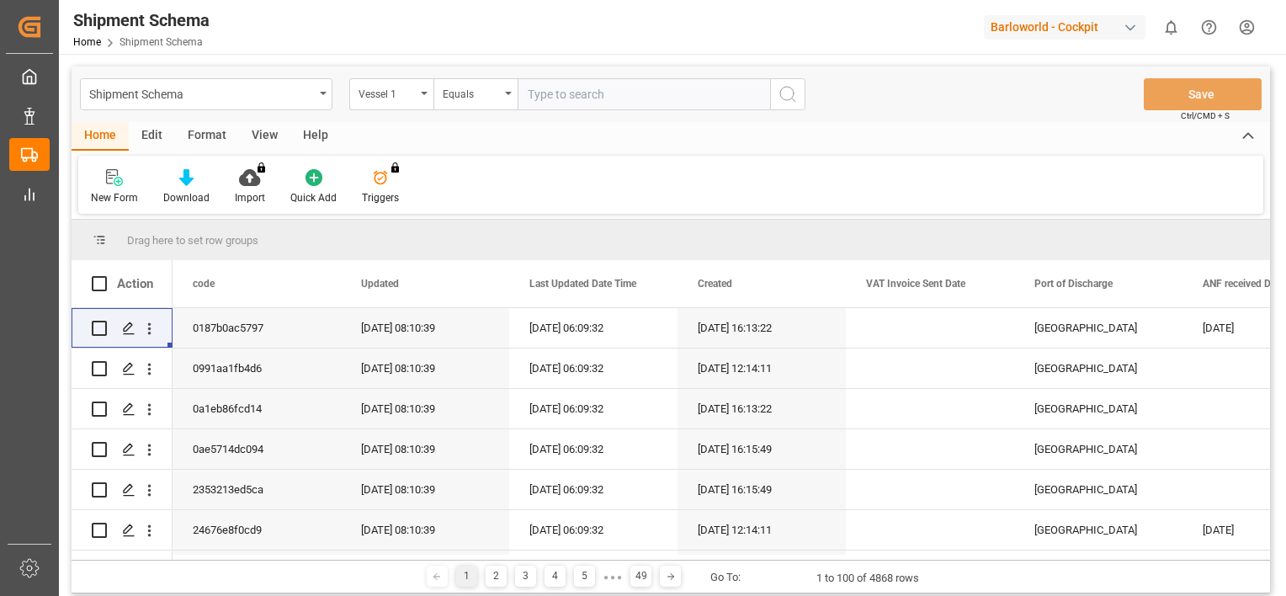
click at [551, 93] on input "text" at bounding box center [644, 94] width 252 height 32
paste input "[PERSON_NAME]"
type input "[PERSON_NAME]"
click at [788, 95] on icon "search button" at bounding box center [788, 94] width 20 height 20
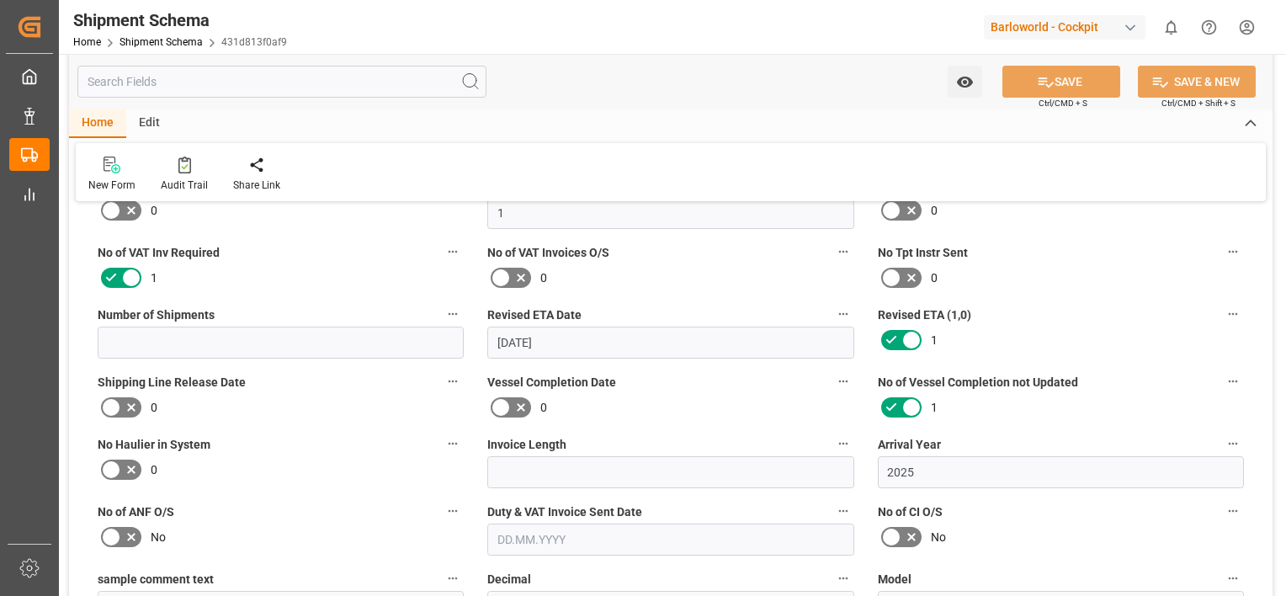
drag, startPoint x: 759, startPoint y: 330, endPoint x: 771, endPoint y: 389, distance: 60.1
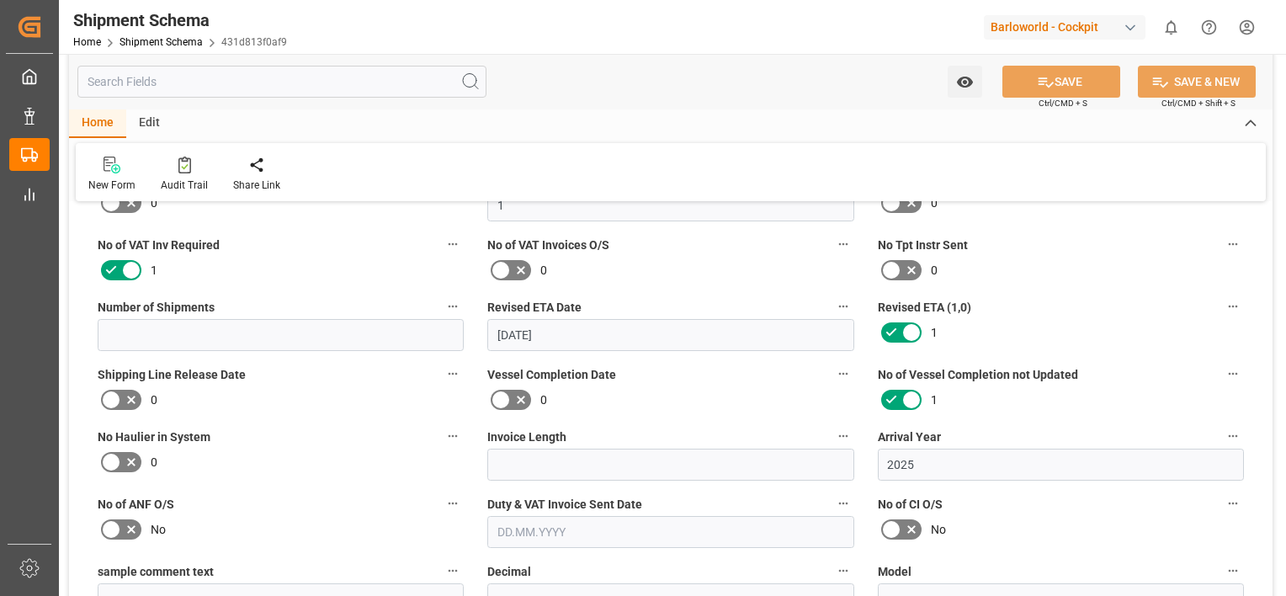
click at [906, 336] on icon at bounding box center [911, 332] width 20 height 20
click at [0, 0] on input "checkbox" at bounding box center [0, 0] width 0 height 0
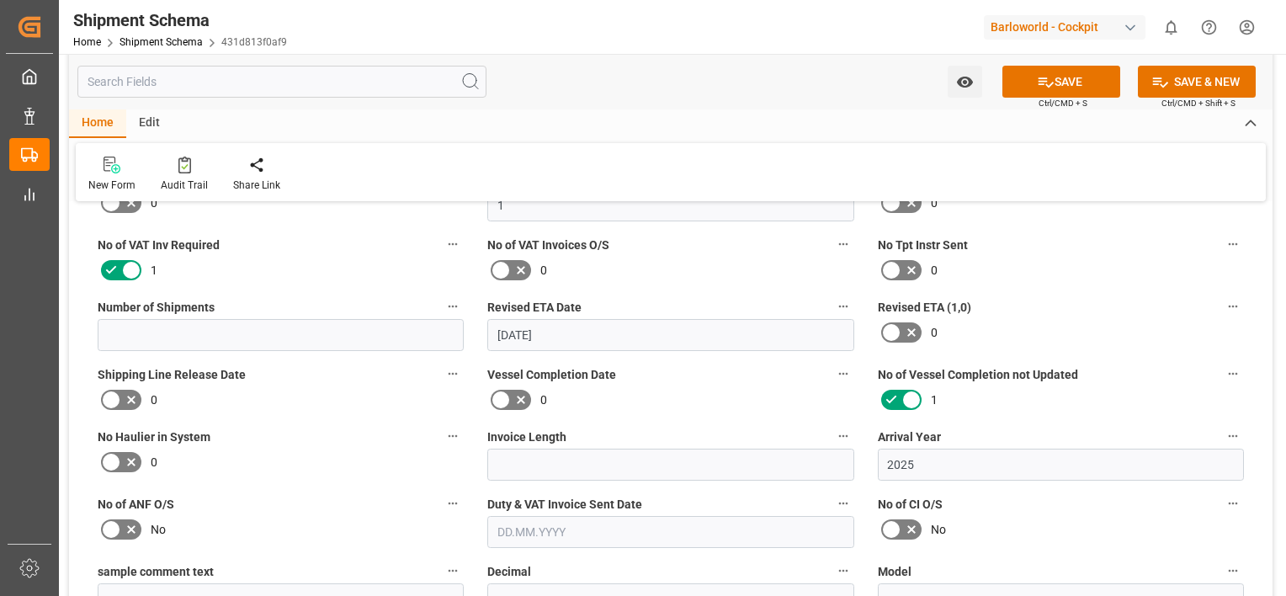
click at [896, 396] on icon at bounding box center [891, 400] width 20 height 20
click at [0, 0] on input "checkbox" at bounding box center [0, 0] width 0 height 0
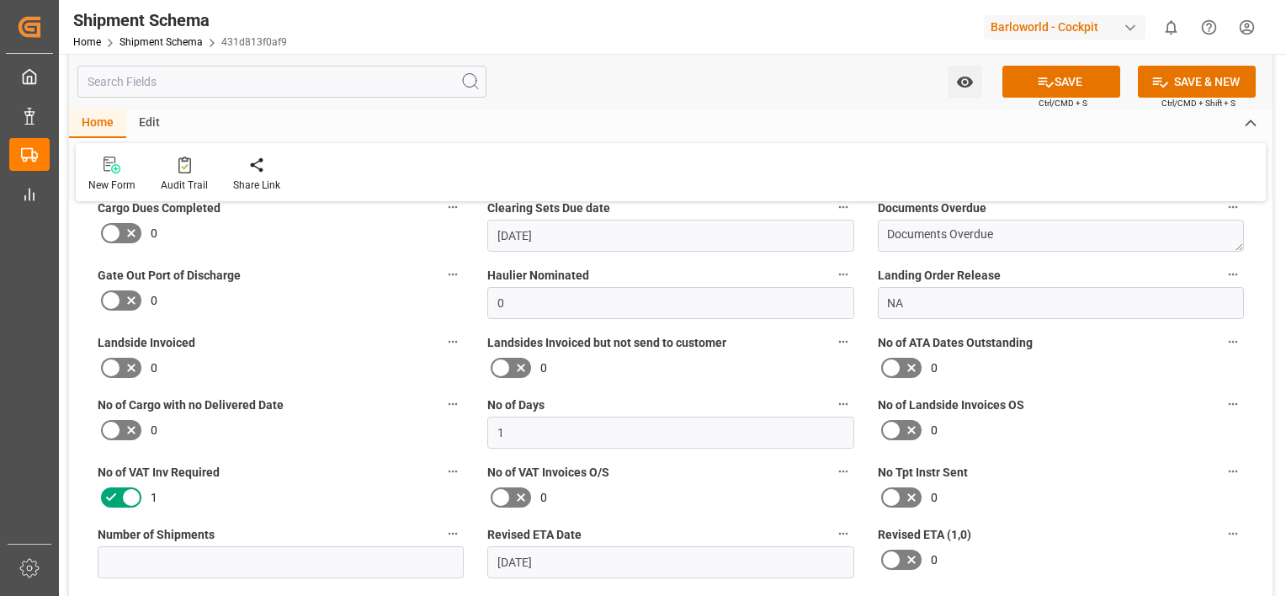
drag, startPoint x: 858, startPoint y: 306, endPoint x: 787, endPoint y: 385, distance: 106.0
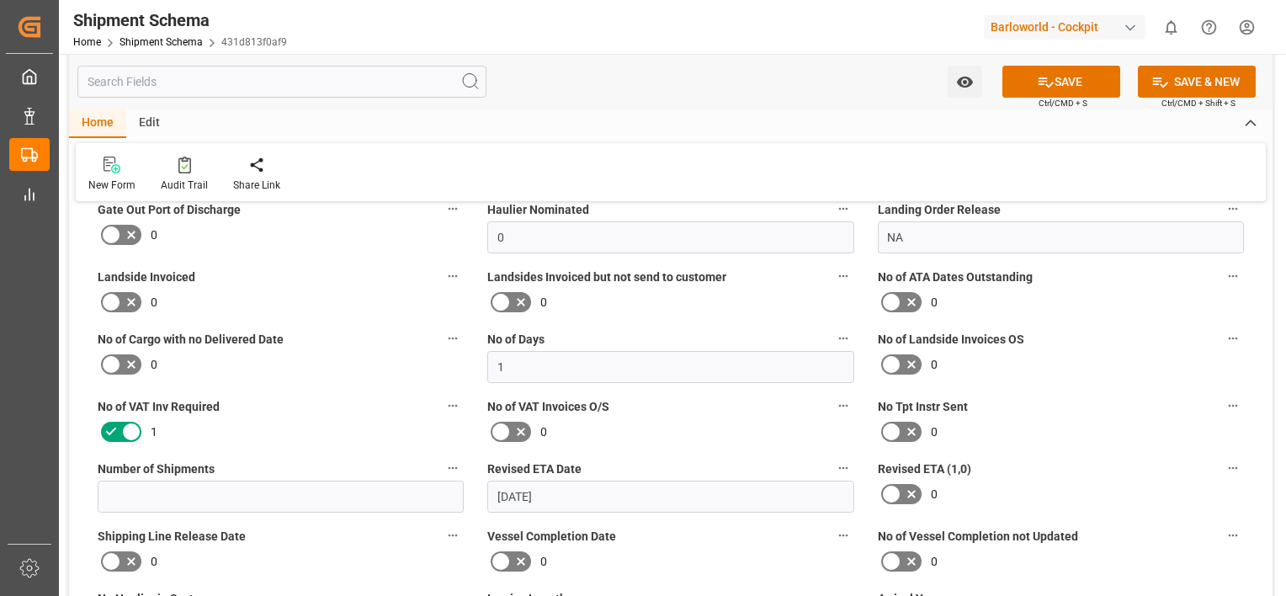
click at [114, 425] on icon at bounding box center [111, 432] width 20 height 20
click at [0, 0] on input "checkbox" at bounding box center [0, 0] width 0 height 0
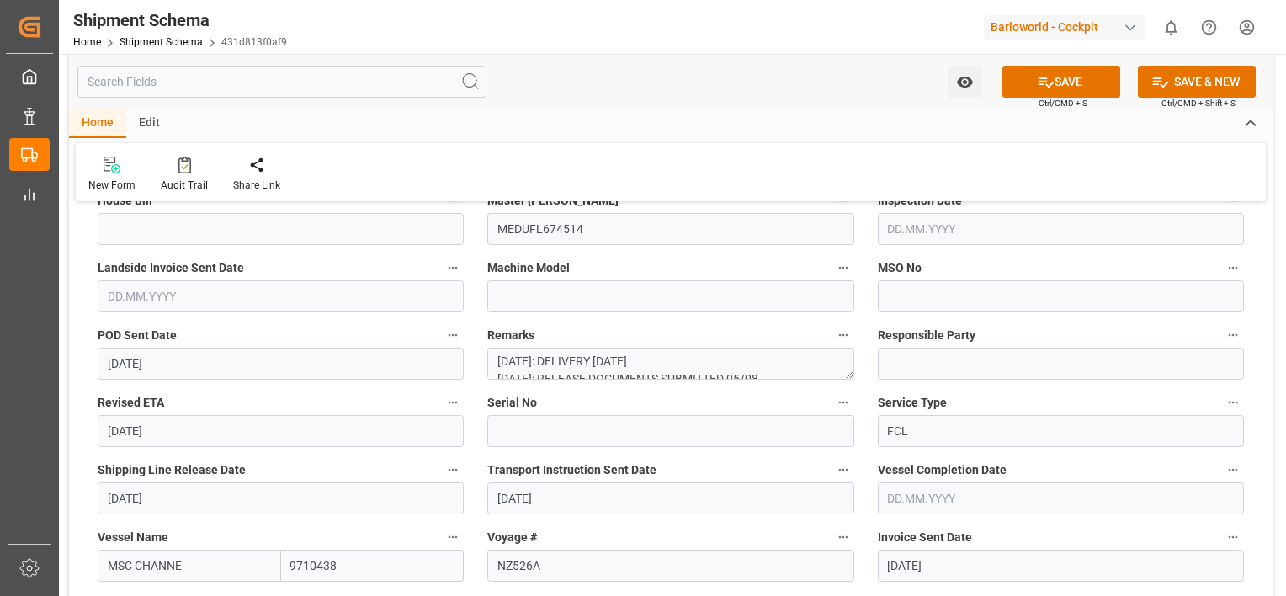
scroll to position [629, 0]
click at [172, 296] on input "text" at bounding box center [281, 295] width 366 height 32
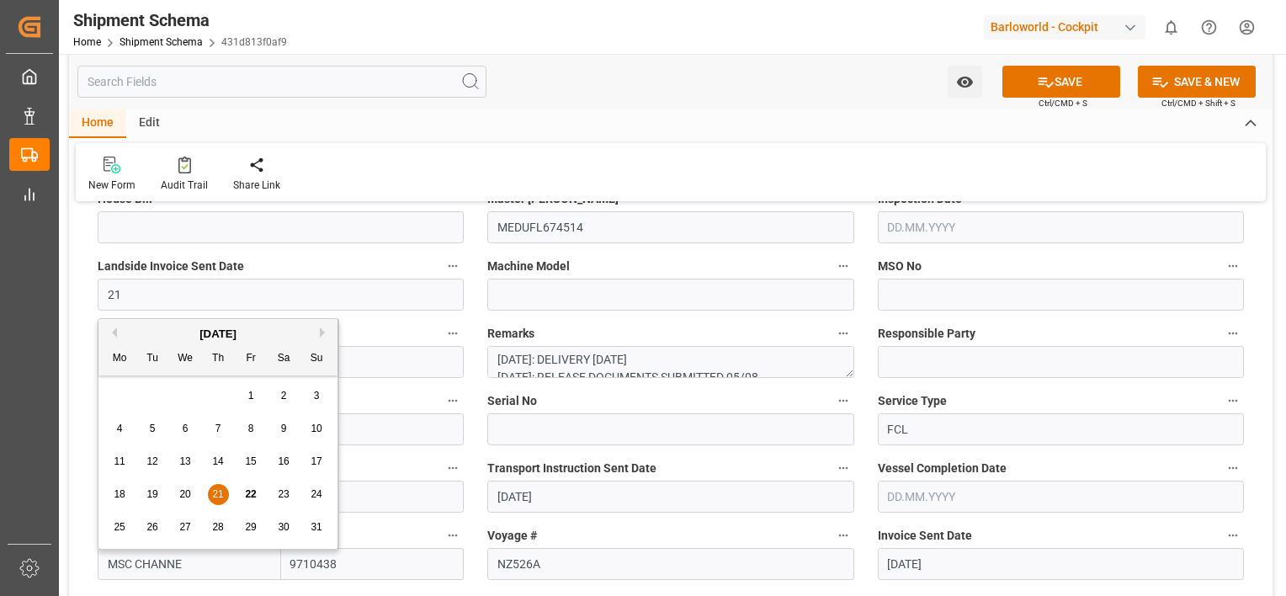
click at [226, 493] on div "21" at bounding box center [218, 495] width 21 height 20
type input "[DATE]"
